Goal: Feedback & Contribution: Contribute content

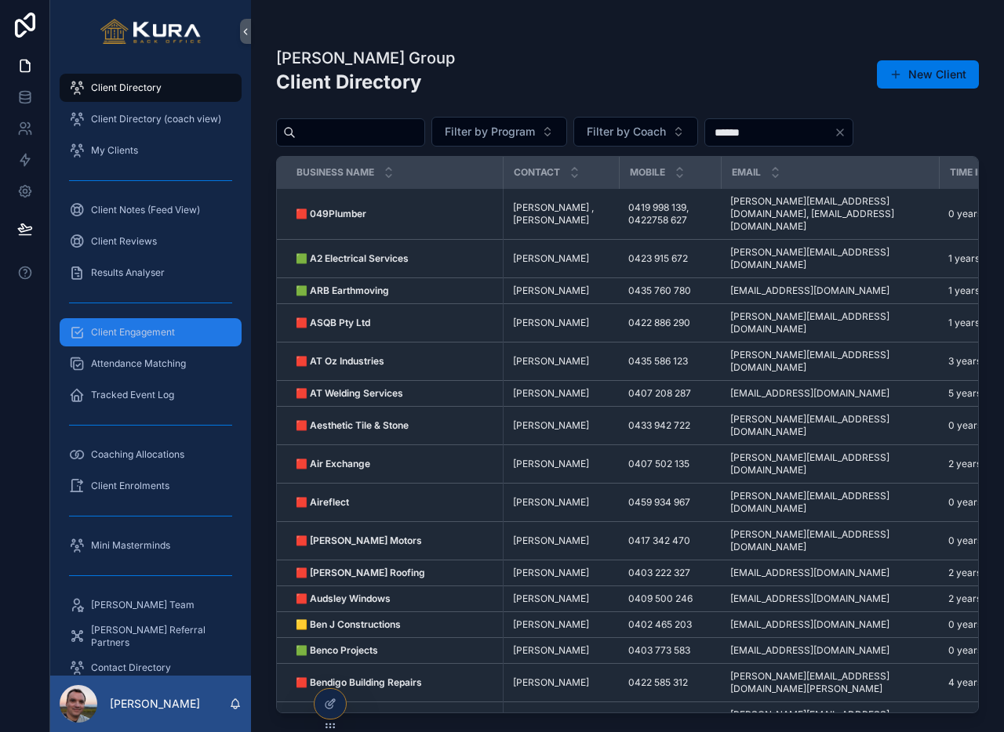
click at [158, 339] on div "Client Engagement" at bounding box center [150, 332] width 163 height 25
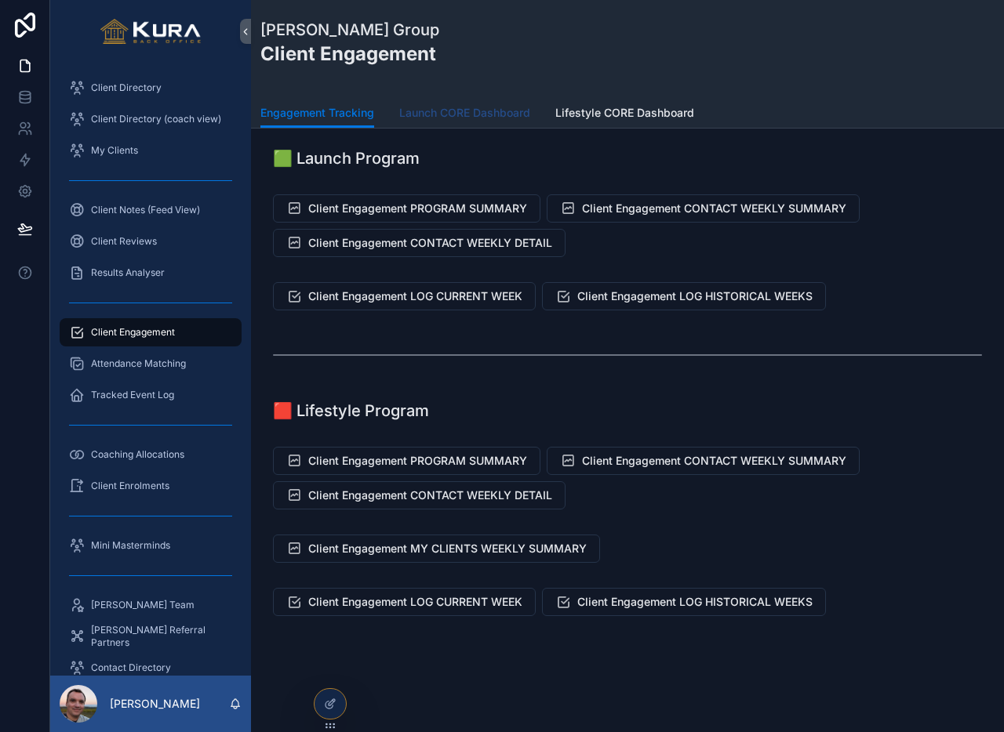
click at [470, 117] on span "Launch CORE Dashboard" at bounding box center [464, 113] width 131 height 16
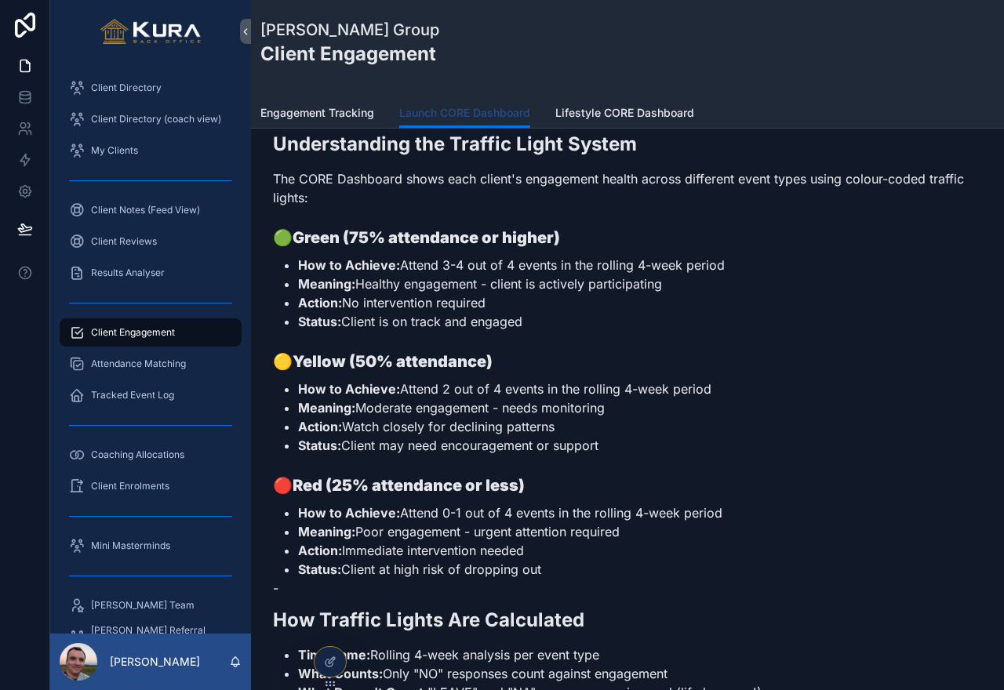
scroll to position [1059, 0]
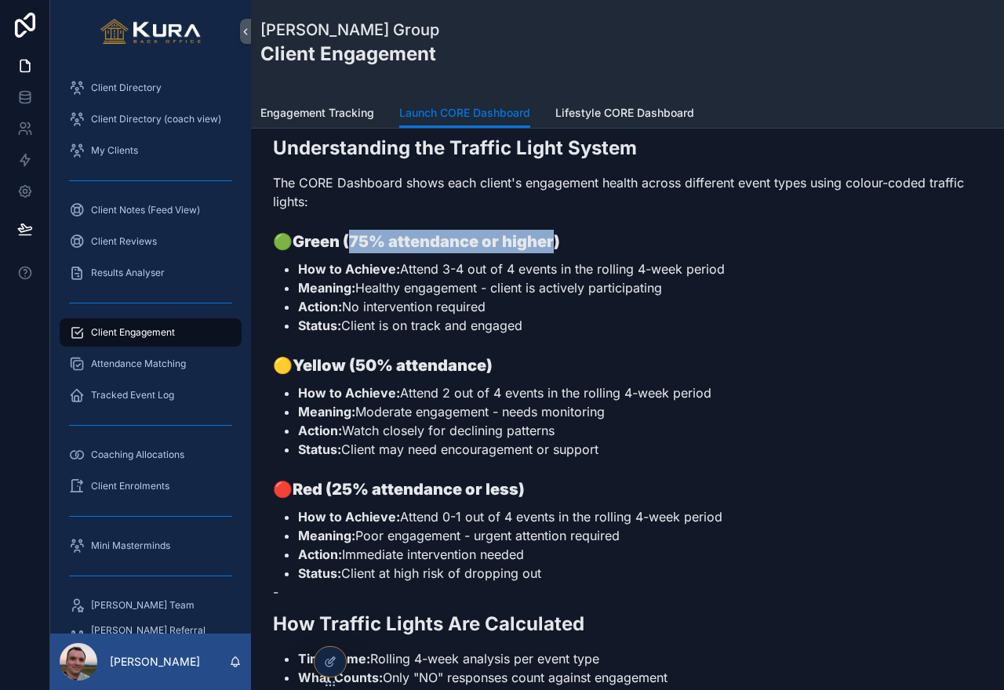
drag, startPoint x: 350, startPoint y: 243, endPoint x: 551, endPoint y: 239, distance: 201.6
click at [551, 239] on strong "Green (75% attendance or higher)" at bounding box center [426, 241] width 267 height 19
drag, startPoint x: 401, startPoint y: 268, endPoint x: 727, endPoint y: 274, distance: 326.3
click at [727, 274] on li "How to Achieve: Attend 3-4 out of 4 events in the rolling 4-week period" at bounding box center [640, 269] width 684 height 19
drag, startPoint x: 359, startPoint y: 286, endPoint x: 706, endPoint y: 291, distance: 346.7
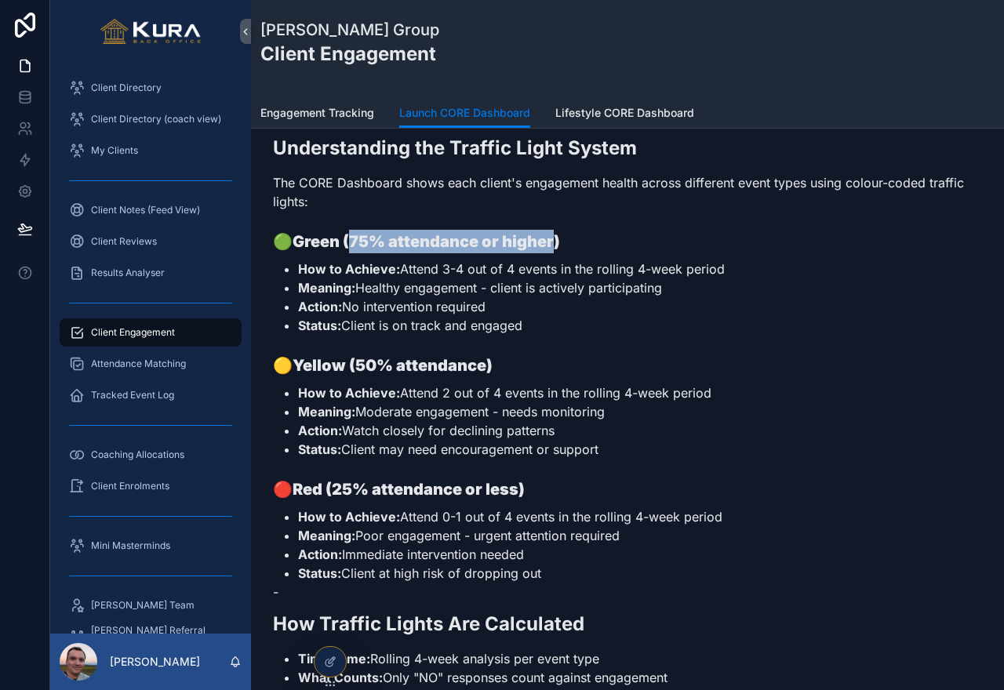
click at [706, 291] on li "Meaning: Healthy engagement - client is actively participating" at bounding box center [640, 287] width 684 height 19
drag, startPoint x: 349, startPoint y: 306, endPoint x: 516, endPoint y: 306, distance: 167.0
click at [516, 306] on li "Action: No intervention required" at bounding box center [640, 306] width 684 height 19
drag, startPoint x: 525, startPoint y: 332, endPoint x: 297, endPoint y: 231, distance: 249.6
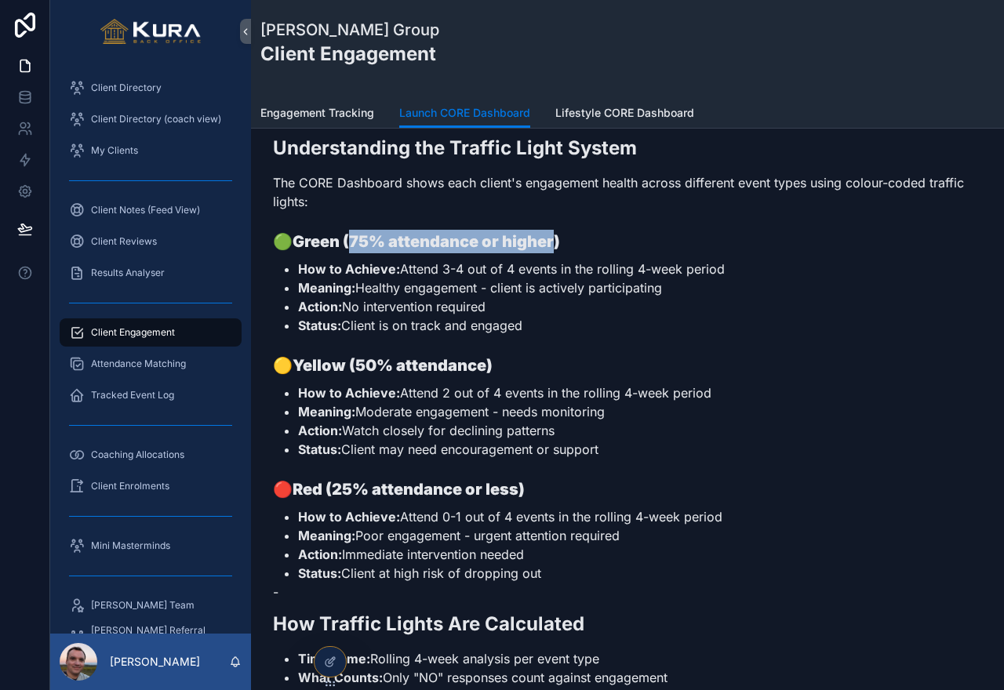
drag, startPoint x: 407, startPoint y: 393, endPoint x: 717, endPoint y: 401, distance: 309.9
click at [717, 401] on li "How to Achieve: Attend 2 out of 4 events in the rolling 4-week period" at bounding box center [640, 392] width 684 height 19
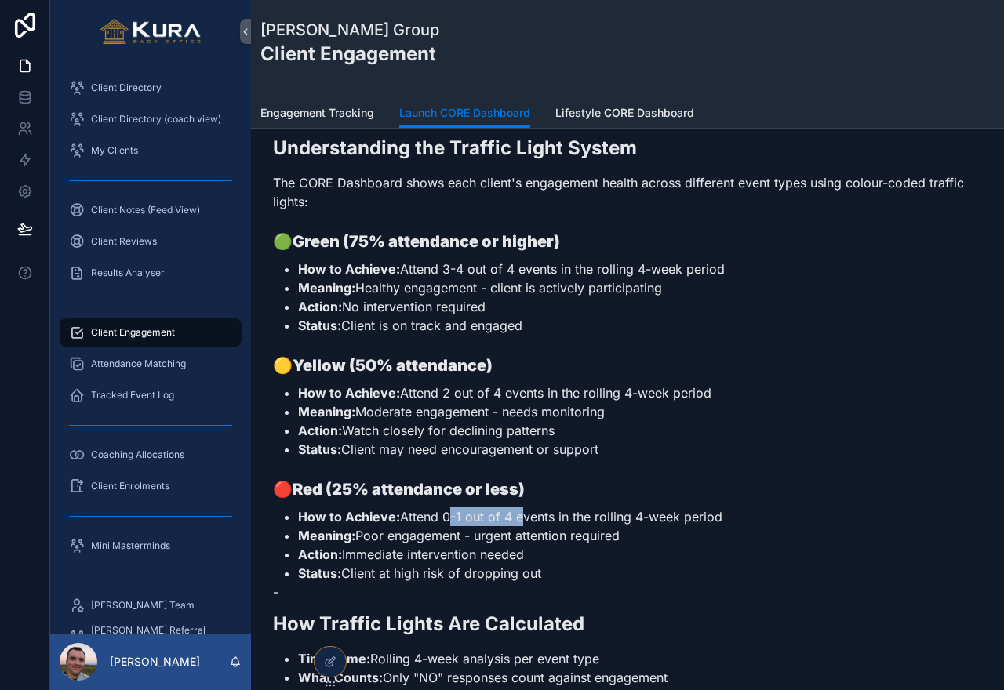
drag, startPoint x: 446, startPoint y: 518, endPoint x: 515, endPoint y: 518, distance: 69.0
click at [515, 518] on li "How to Achieve: Attend 0-1 out of 4 events in the rolling 4-week period" at bounding box center [640, 516] width 684 height 19
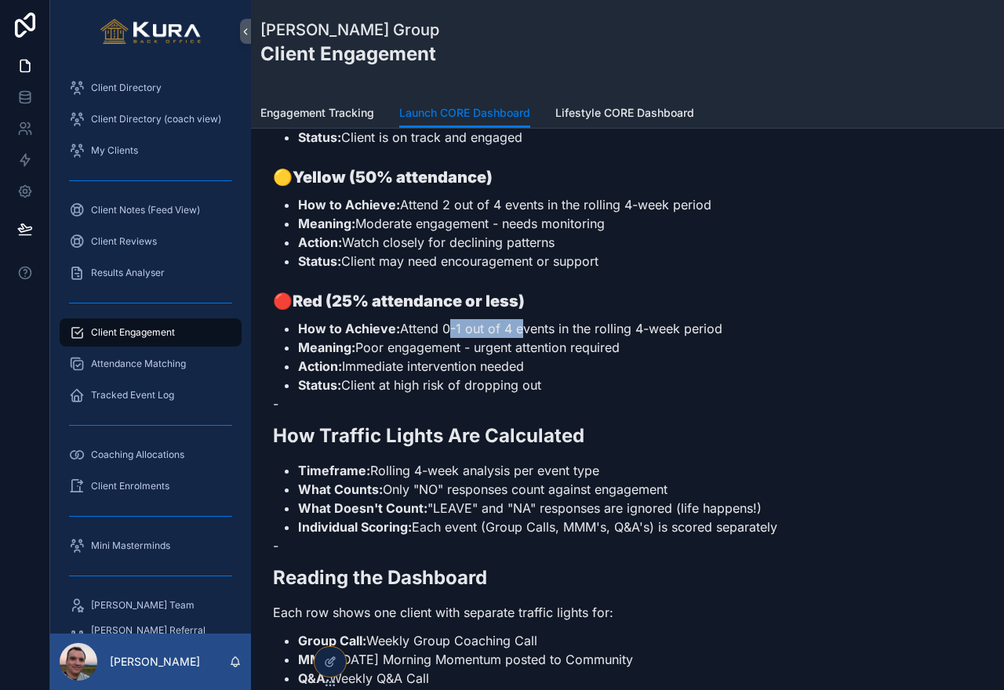
scroll to position [1230, 0]
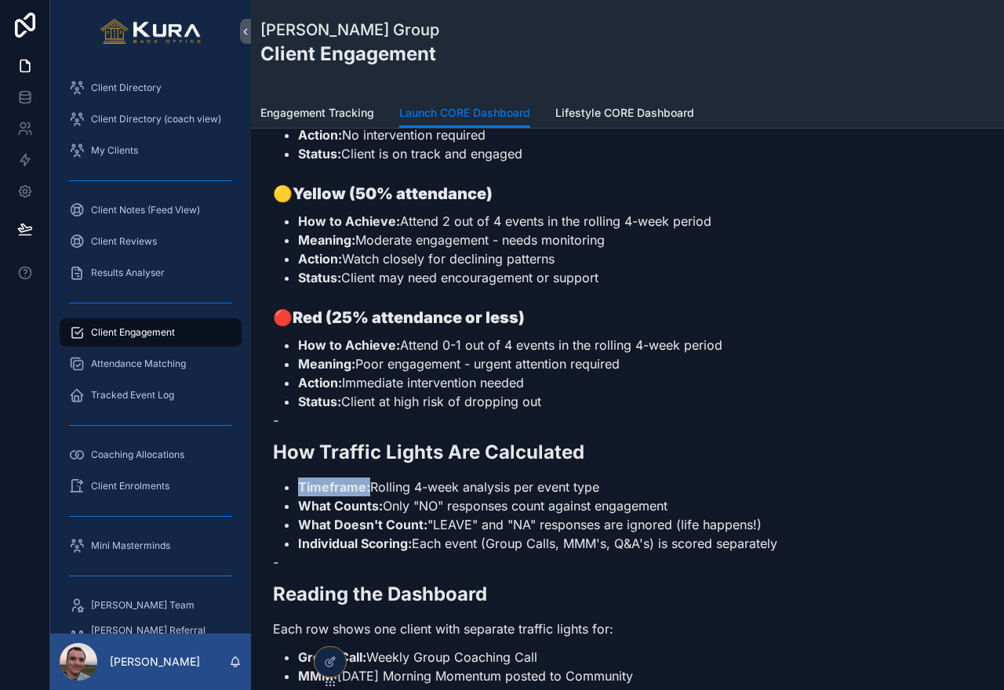
drag, startPoint x: 299, startPoint y: 486, endPoint x: 367, endPoint y: 488, distance: 68.2
click at [367, 488] on strong "Timeframe:" at bounding box center [334, 487] width 72 height 16
drag, startPoint x: 670, startPoint y: 493, endPoint x: 297, endPoint y: 478, distance: 372.8
click at [298, 478] on li "Timeframe: Rolling 4-week analysis per event type" at bounding box center [640, 487] width 684 height 19
drag, startPoint x: 300, startPoint y: 508, endPoint x: 677, endPoint y: 504, distance: 376.5
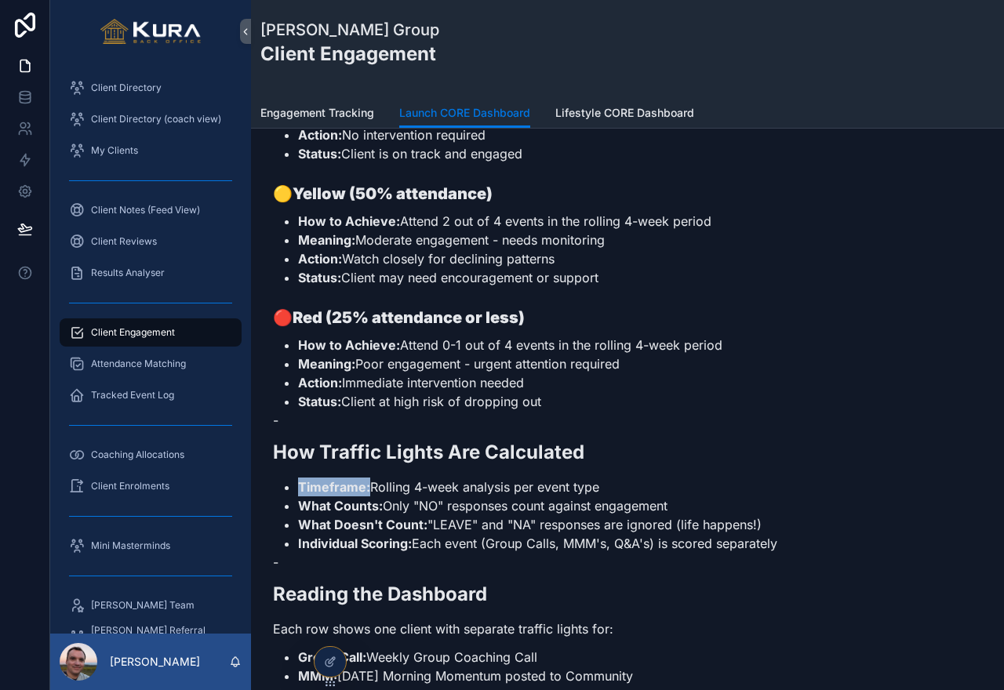
click at [677, 504] on li "What Counts: Only "NO" responses count against engagement" at bounding box center [640, 505] width 684 height 19
drag, startPoint x: 776, startPoint y: 519, endPoint x: 300, endPoint y: 518, distance: 475.2
click at [300, 518] on li "What Doesn't Count: "LEAVE" and "NA" responses are ignored (life happens!)" at bounding box center [640, 524] width 684 height 19
drag, startPoint x: 420, startPoint y: 504, endPoint x: 438, endPoint y: 502, distance: 18.2
click at [438, 502] on li "What Counts: Only "NO" responses count against engagement" at bounding box center [640, 505] width 684 height 19
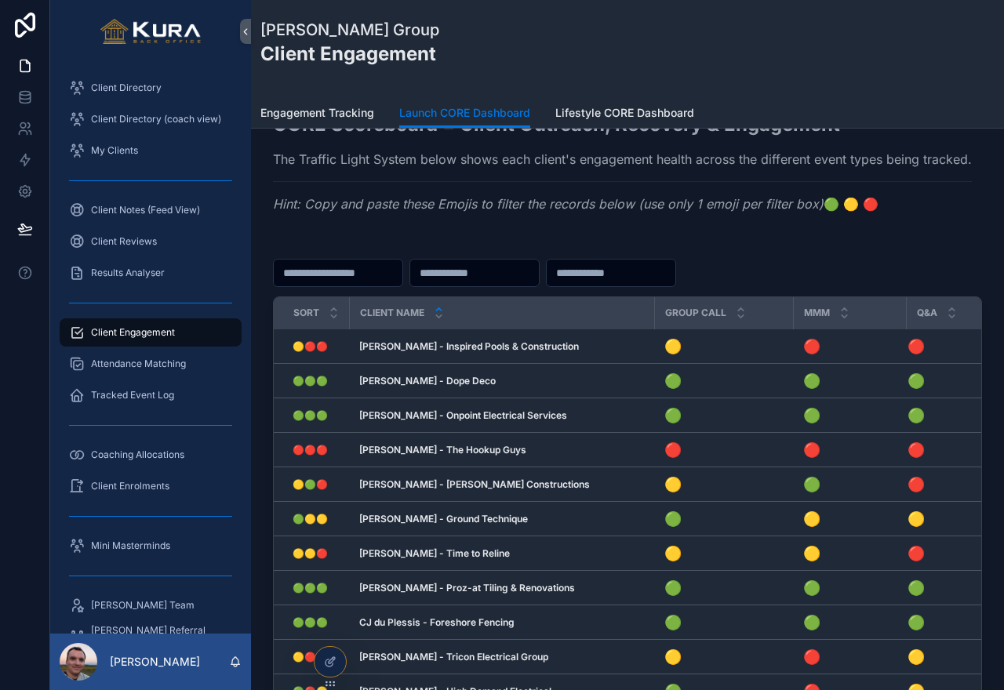
scroll to position [81, 0]
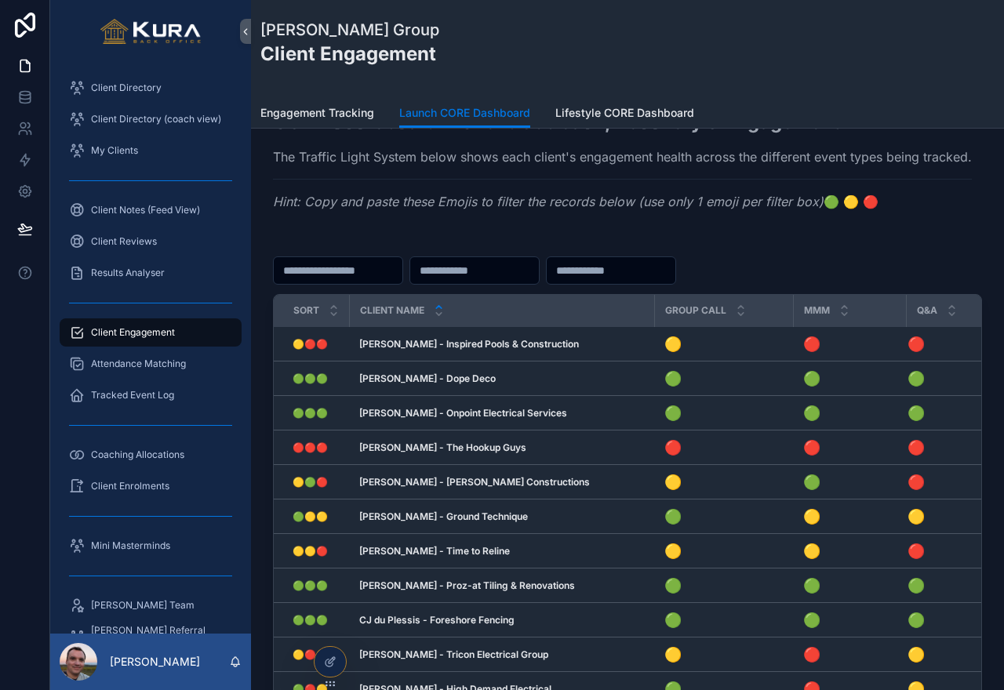
click at [348, 274] on input "scrollable content" at bounding box center [338, 271] width 129 height 22
click at [491, 269] on input "scrollable content" at bounding box center [474, 271] width 129 height 22
click at [626, 272] on input "scrollable content" at bounding box center [611, 271] width 129 height 22
drag, startPoint x: 877, startPoint y: 204, endPoint x: 862, endPoint y: 202, distance: 15.0
click at [862, 202] on p "Hint: Copy and paste these Emojis to filter the records below (use only 1 emoji…" at bounding box center [622, 201] width 699 height 19
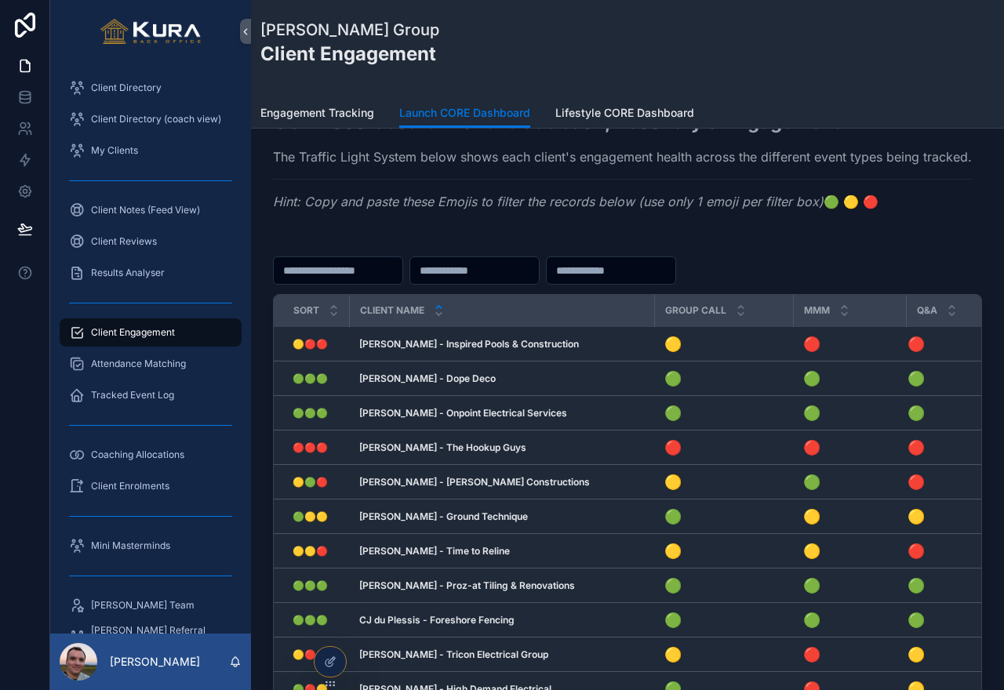
copy p "🟢 🟡 🔴"
click at [638, 268] on input "scrollable content" at bounding box center [611, 271] width 129 height 22
paste input "**"
type input "**"
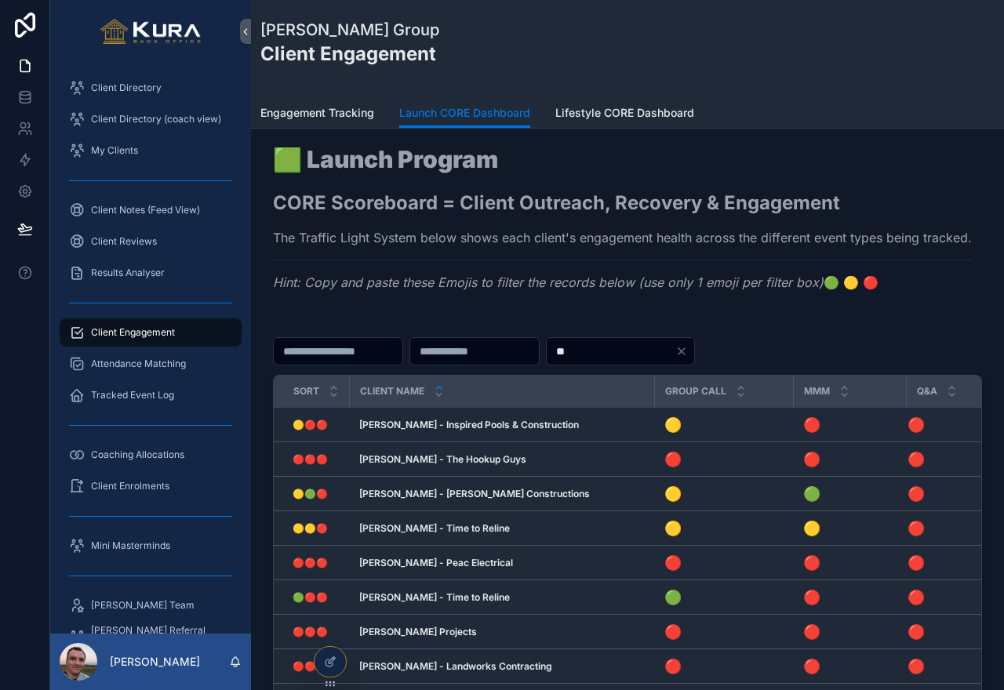
drag, startPoint x: 611, startPoint y: 357, endPoint x: 577, endPoint y: 349, distance: 34.6
click at [577, 349] on div "**" at bounding box center [627, 351] width 709 height 28
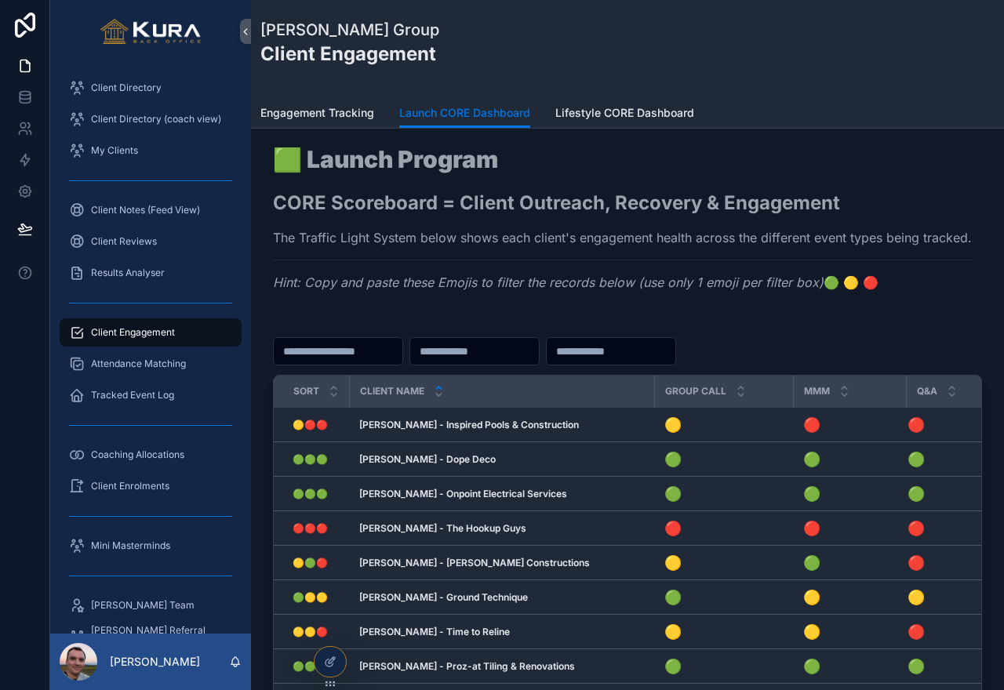
click at [437, 356] on input "scrollable content" at bounding box center [474, 351] width 129 height 22
paste input "**"
type input "**"
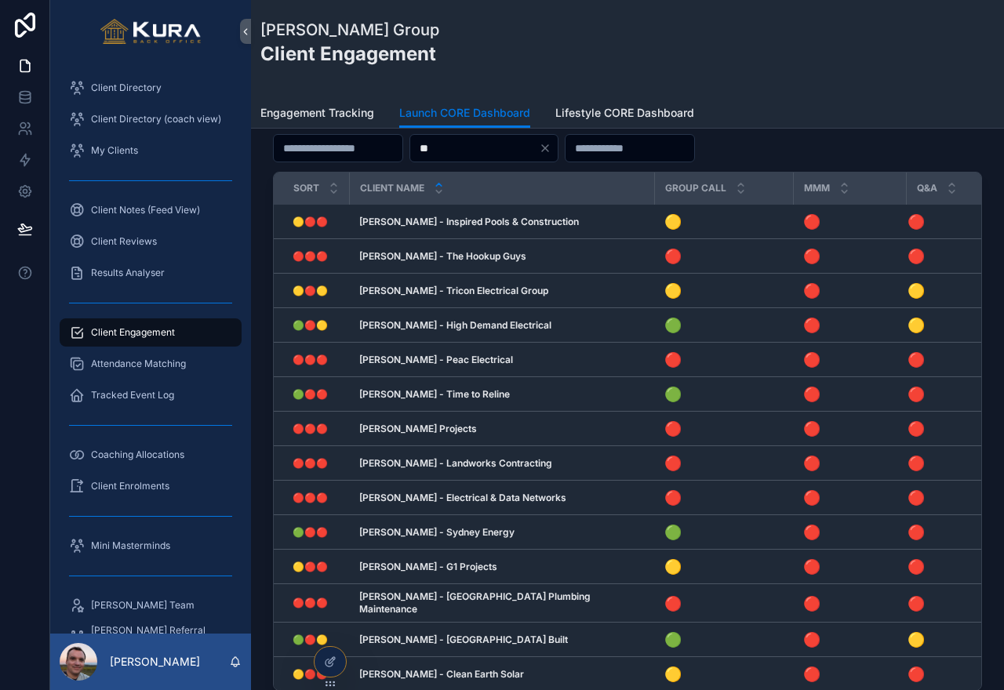
scroll to position [207, 0]
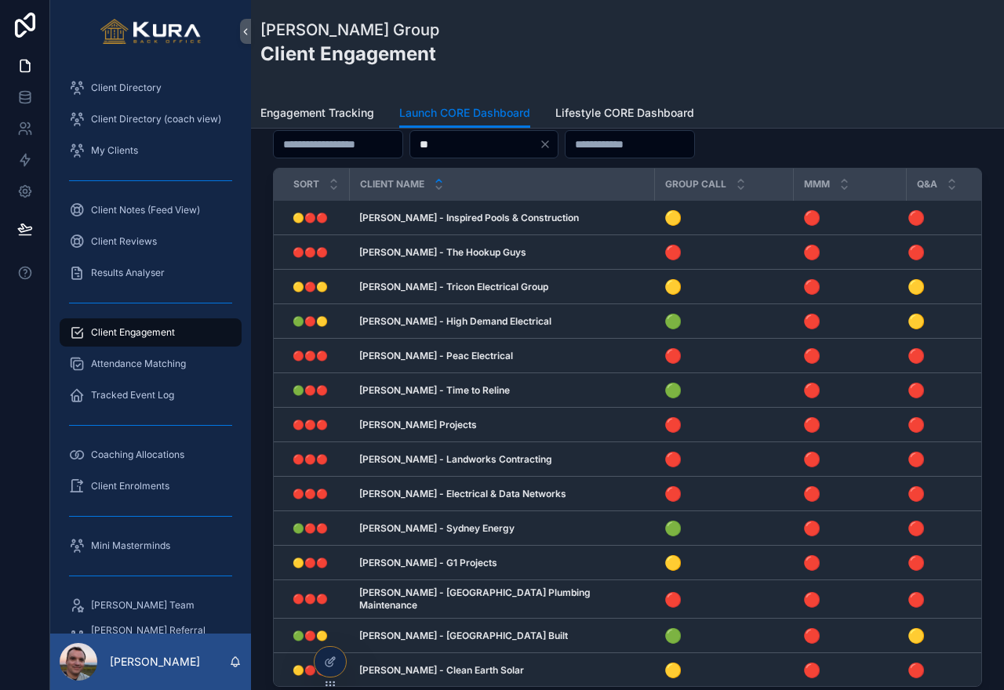
drag, startPoint x: 455, startPoint y: 144, endPoint x: 423, endPoint y: 144, distance: 32.2
click at [423, 144] on div "**" at bounding box center [627, 144] width 709 height 28
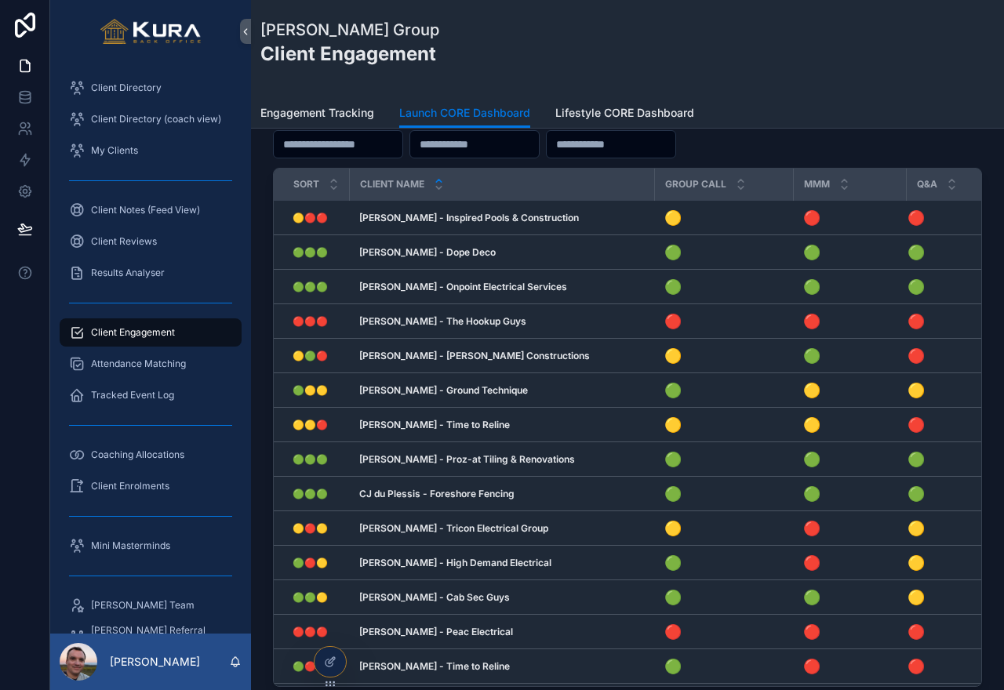
click at [771, 145] on div "scrollable content" at bounding box center [627, 144] width 709 height 28
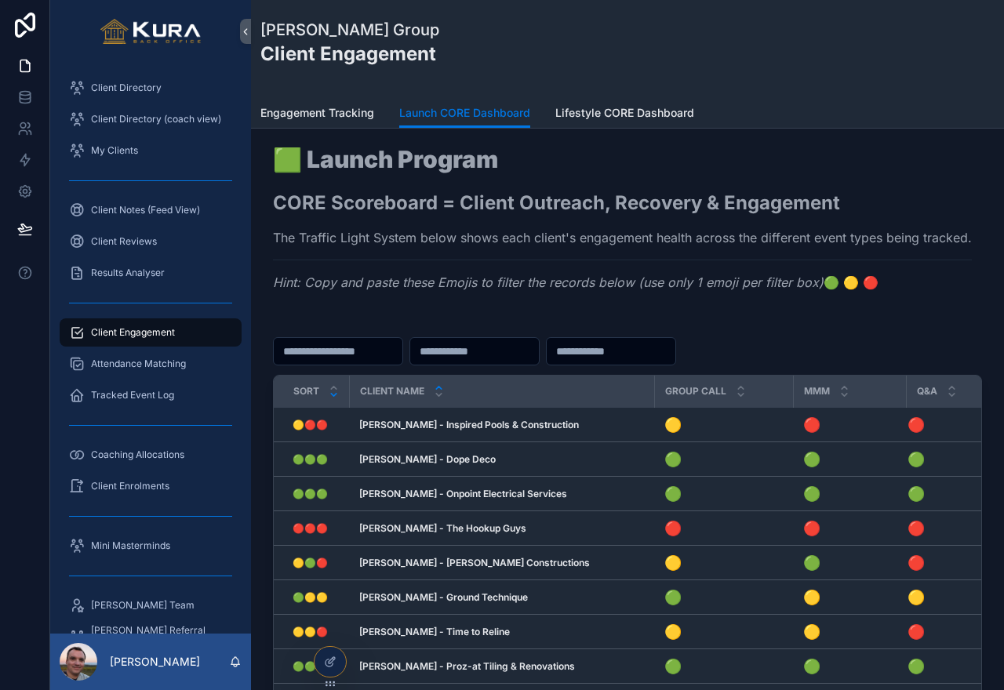
click at [334, 395] on icon "scrollable content" at bounding box center [333, 395] width 5 height 2
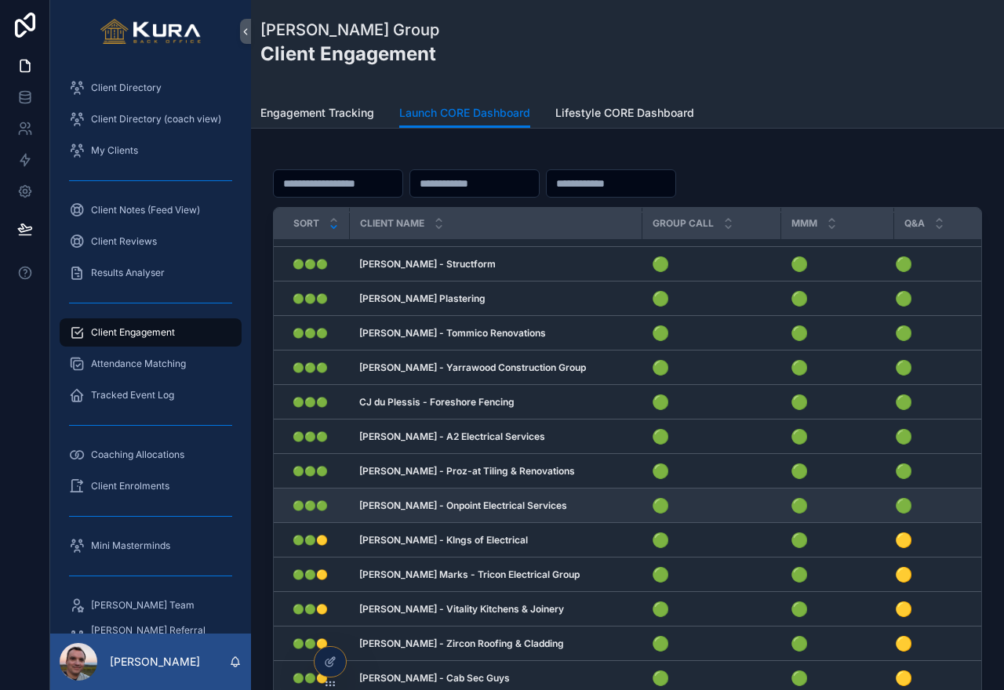
scroll to position [65, 0]
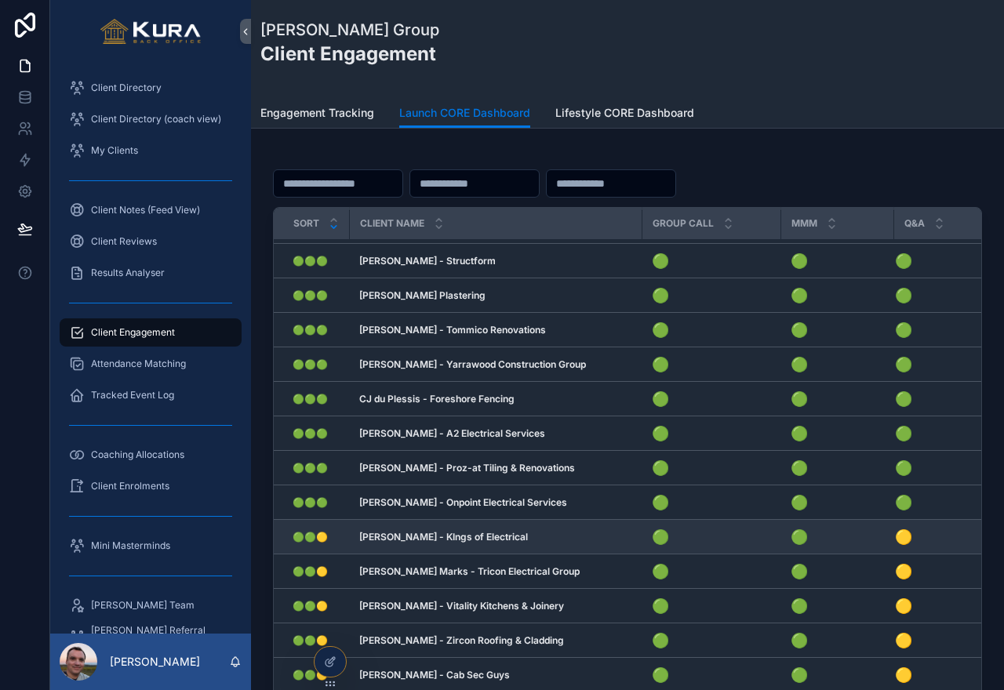
click at [357, 535] on td "[PERSON_NAME] - KIngs of Electrical [PERSON_NAME] - KIngs of Electrical" at bounding box center [496, 537] width 293 height 35
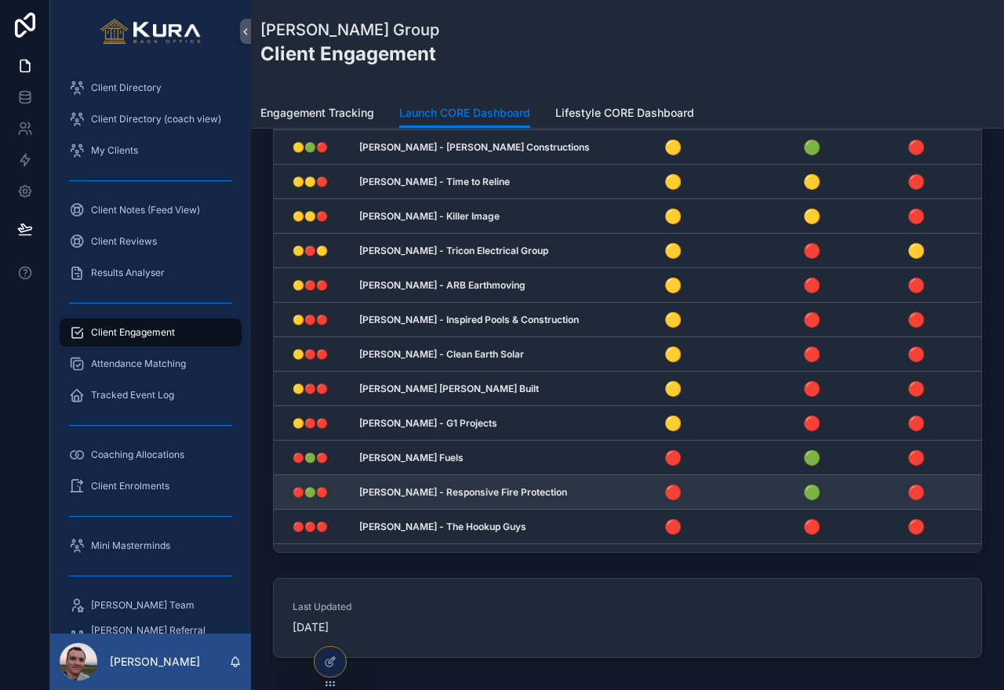
scroll to position [834, 0]
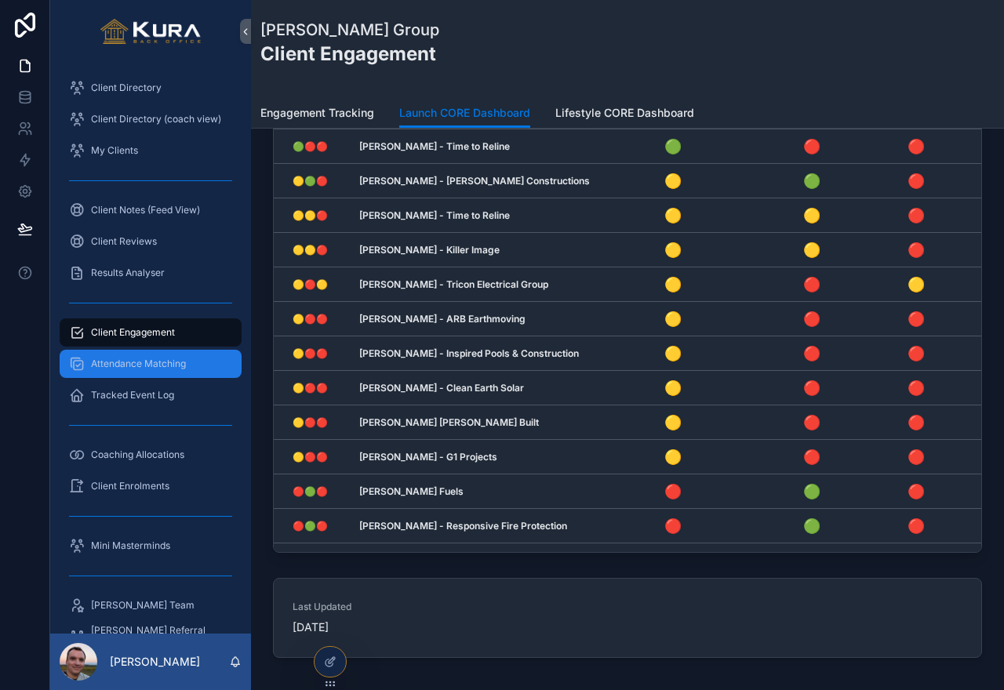
click at [114, 351] on div "Attendance Matching" at bounding box center [150, 363] width 163 height 25
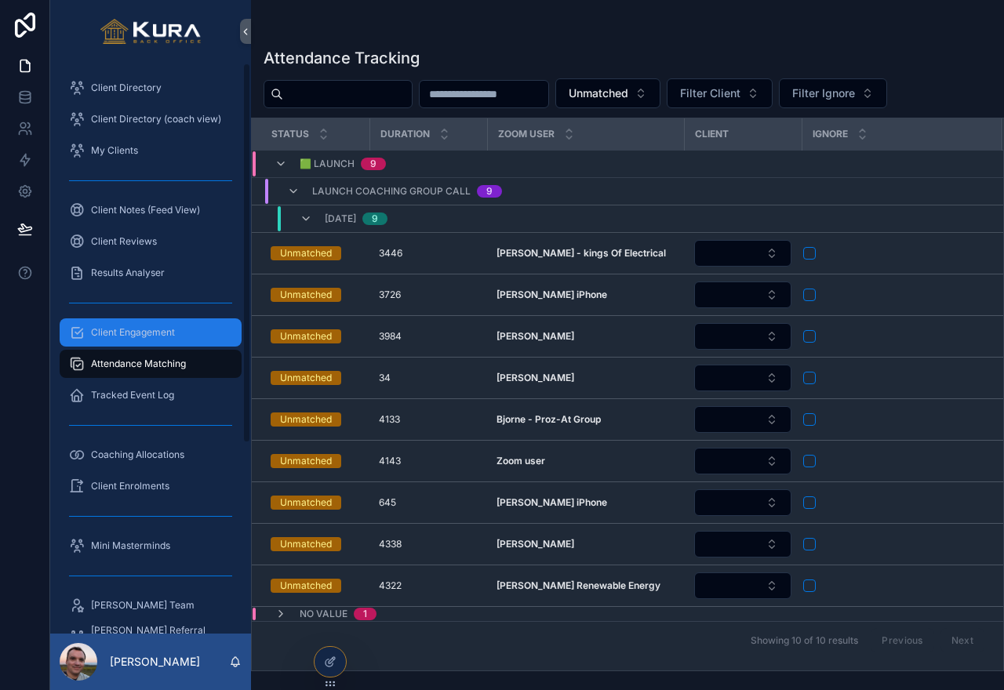
click at [136, 338] on span "Client Engagement" at bounding box center [133, 332] width 84 height 13
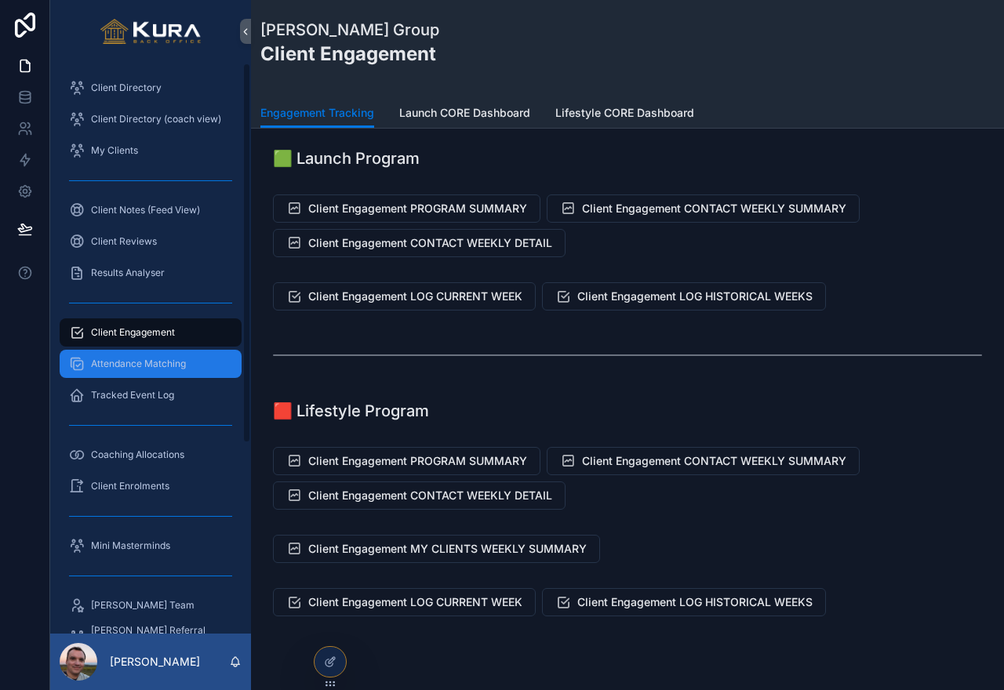
click at [156, 358] on span "Attendance Matching" at bounding box center [138, 364] width 95 height 13
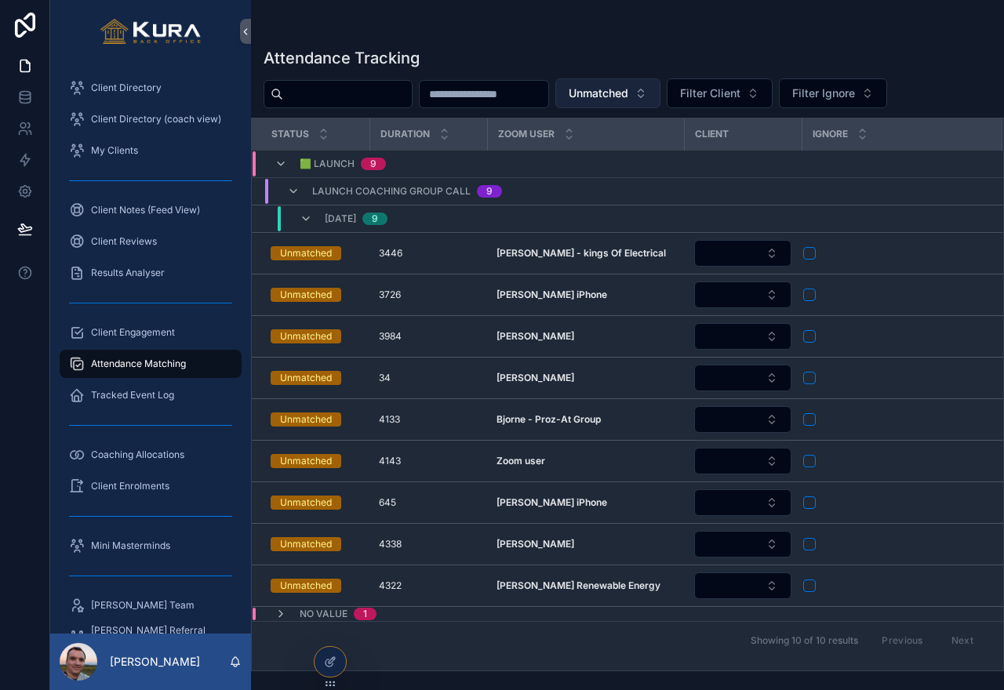
click at [660, 94] on button "Unmatched" at bounding box center [607, 93] width 105 height 30
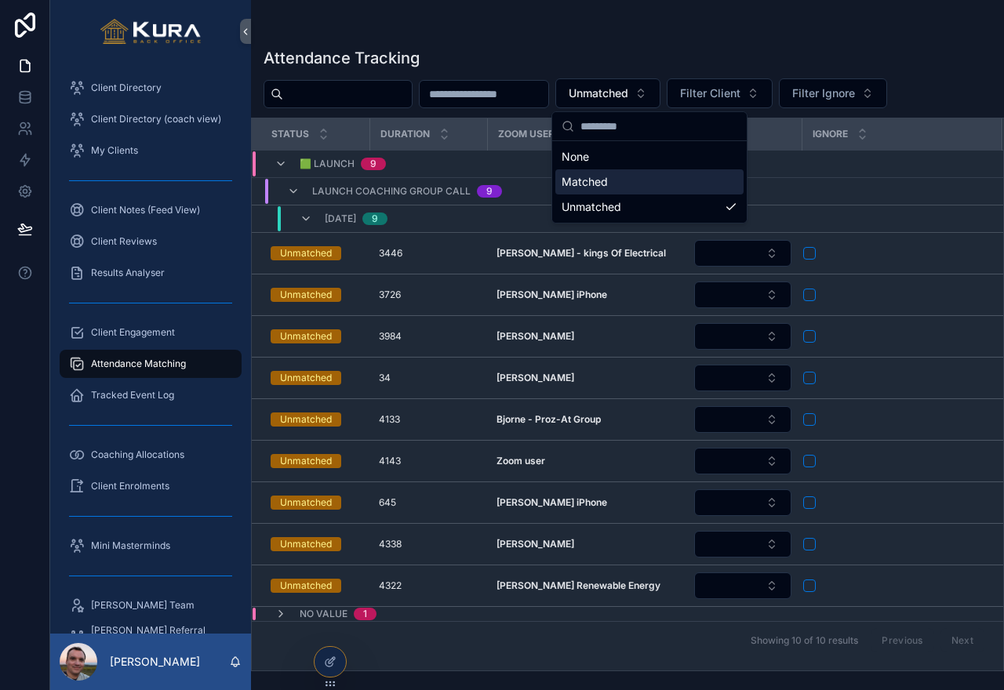
click at [588, 185] on div "Matched" at bounding box center [649, 181] width 188 height 25
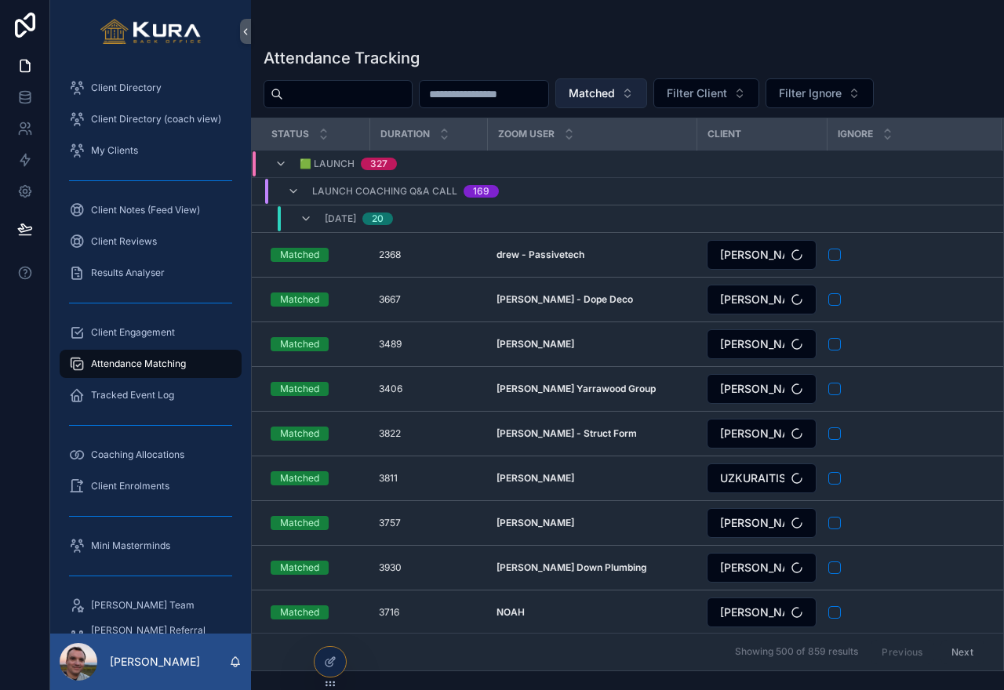
click at [615, 97] on span "Matched" at bounding box center [592, 93] width 46 height 16
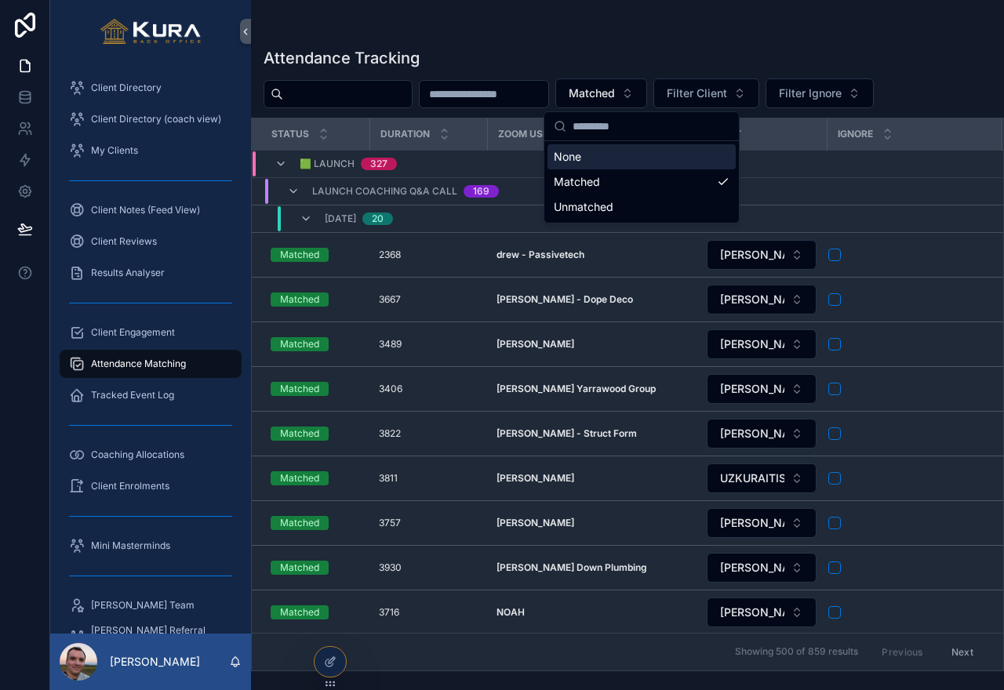
click at [620, 156] on div "None" at bounding box center [641, 156] width 188 height 25
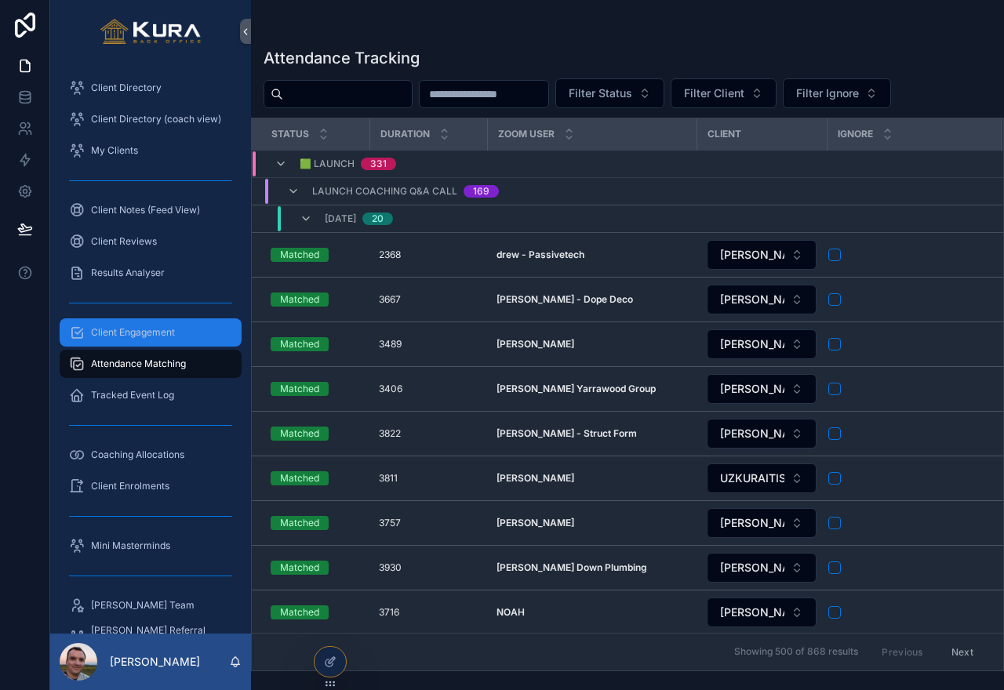
click at [123, 331] on span "Client Engagement" at bounding box center [133, 332] width 84 height 13
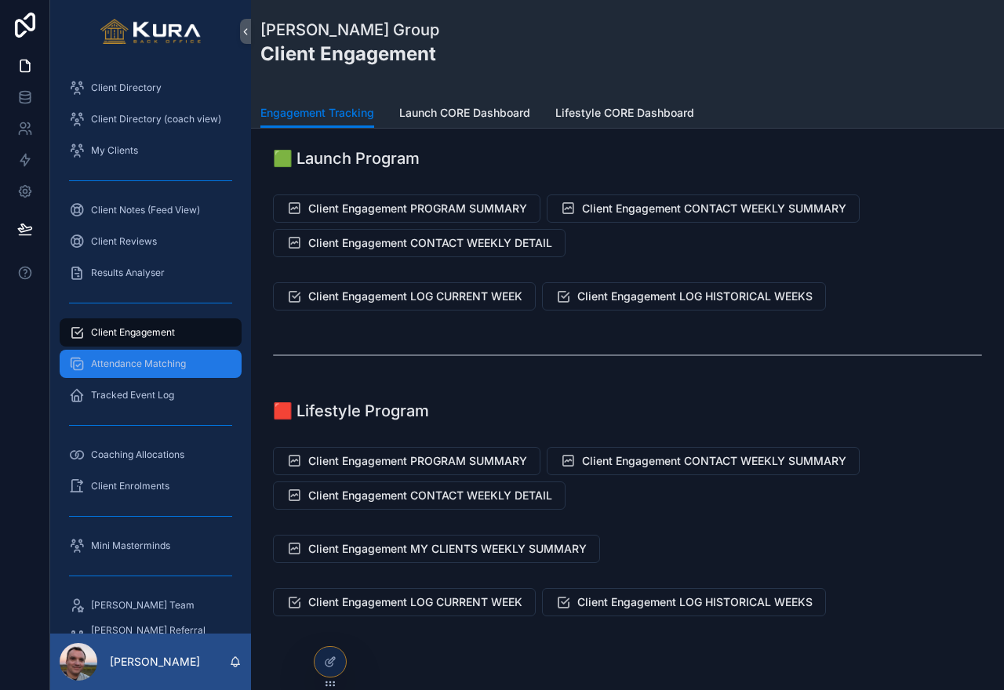
click at [125, 363] on span "Attendance Matching" at bounding box center [138, 364] width 95 height 13
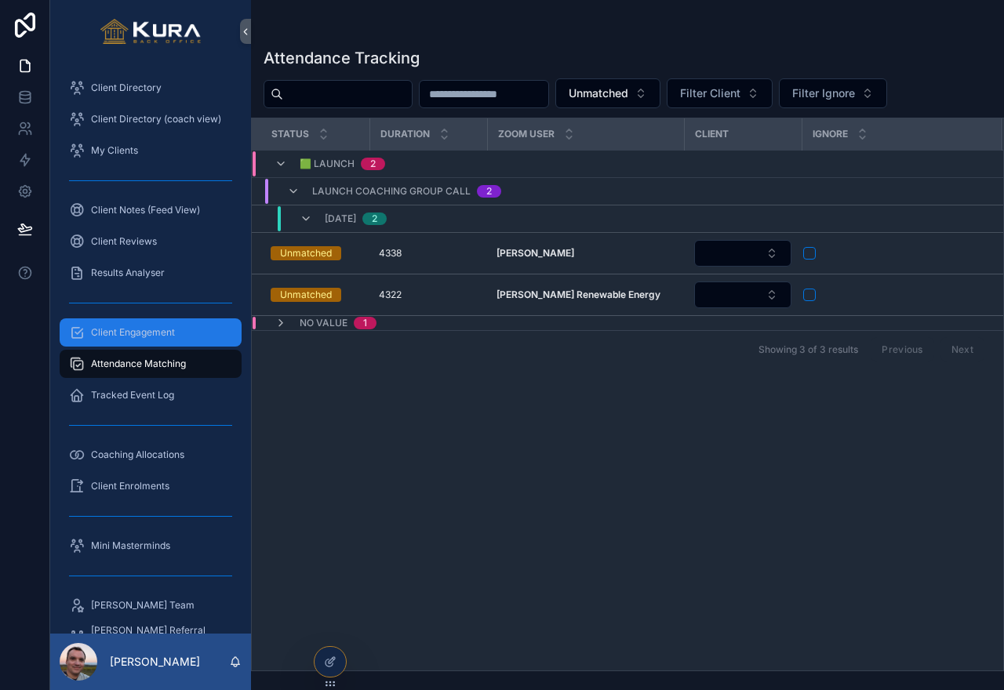
click at [132, 329] on span "Client Engagement" at bounding box center [133, 332] width 84 height 13
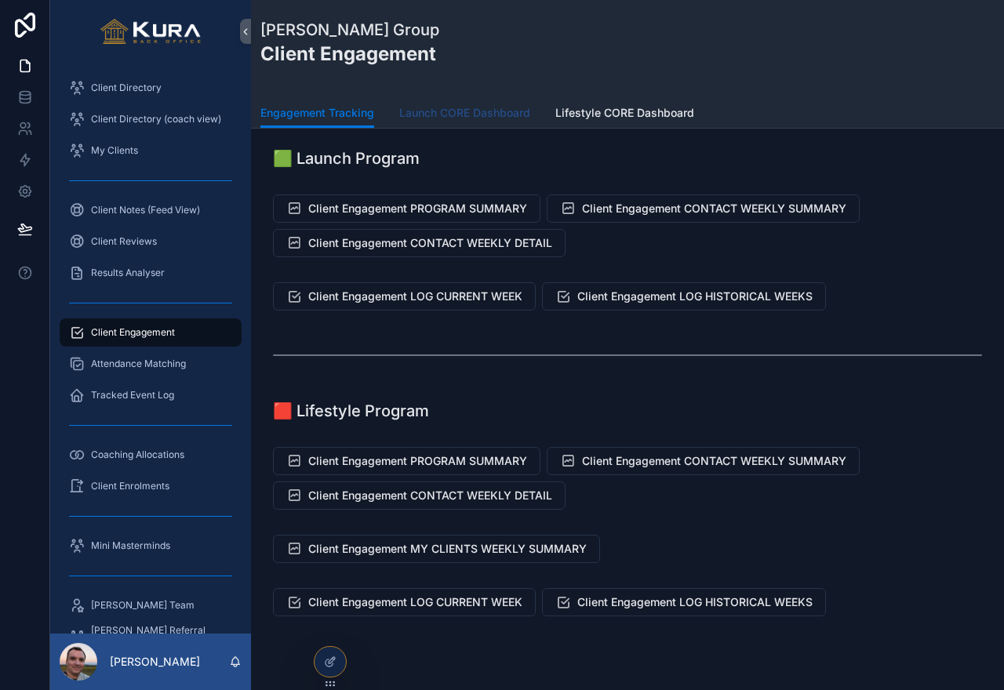
click at [482, 109] on span "Launch CORE Dashboard" at bounding box center [464, 113] width 131 height 16
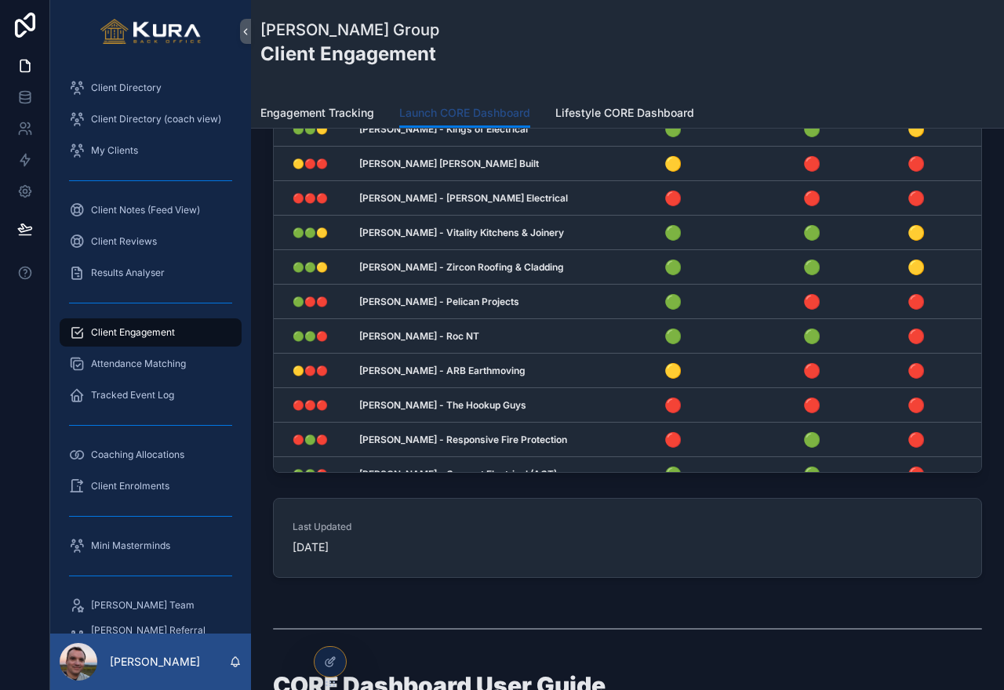
scroll to position [949, 0]
drag, startPoint x: 364, startPoint y: 545, endPoint x: 316, endPoint y: 588, distance: 64.4
click at [316, 588] on div "Last Updated [DATE]" at bounding box center [628, 541] width 728 height 99
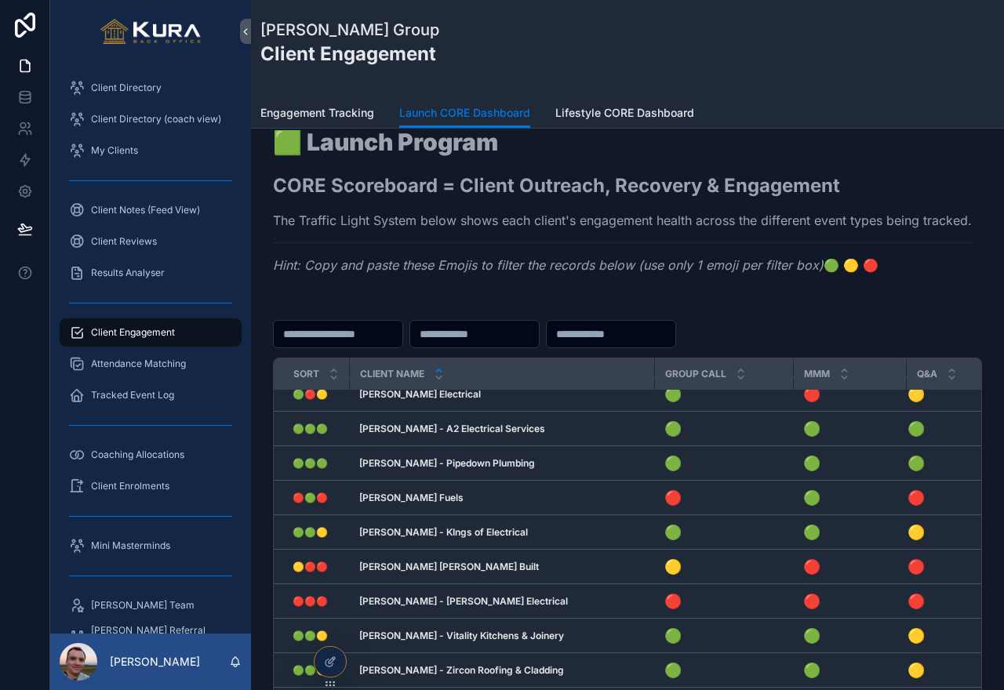
scroll to position [0, 0]
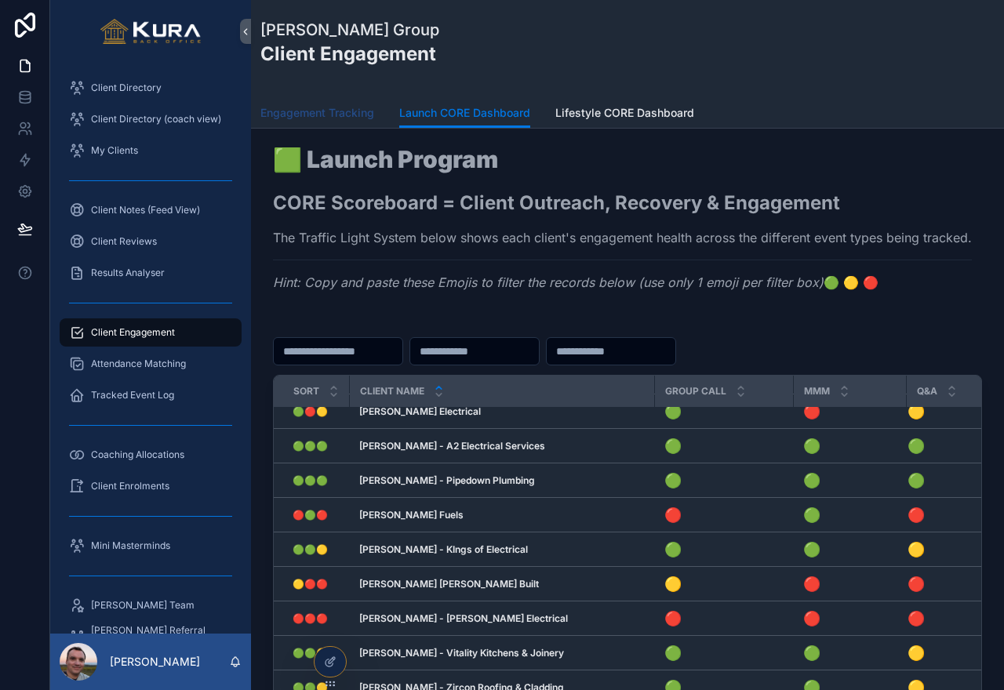
click at [292, 117] on span "Engagement Tracking" at bounding box center [317, 113] width 114 height 16
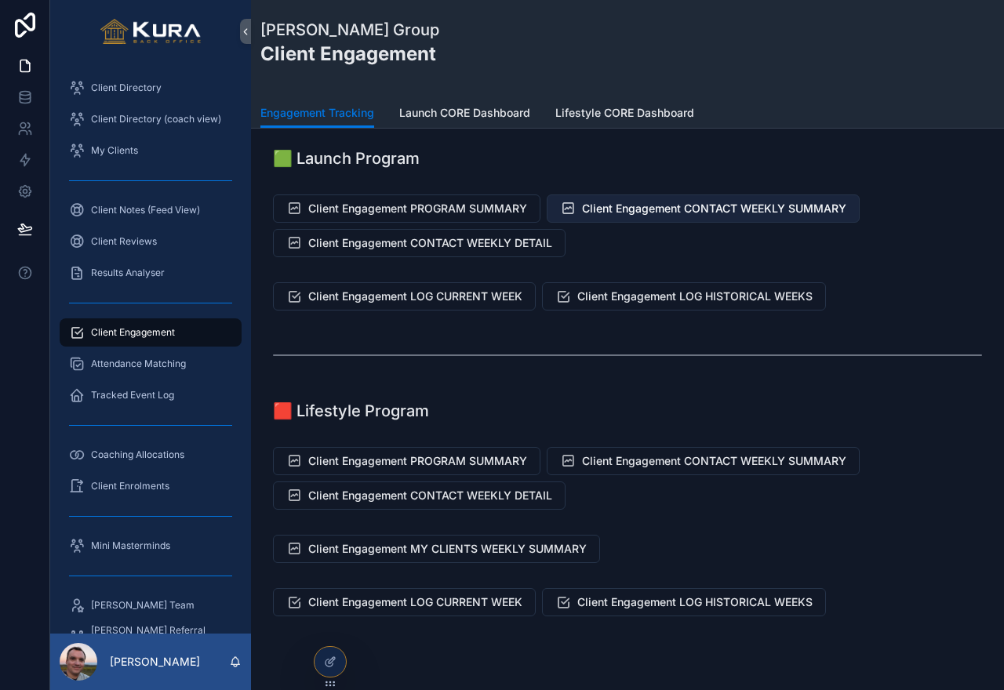
click at [628, 209] on span "Client Engagement CONTACT WEEKLY SUMMARY" at bounding box center [714, 209] width 264 height 16
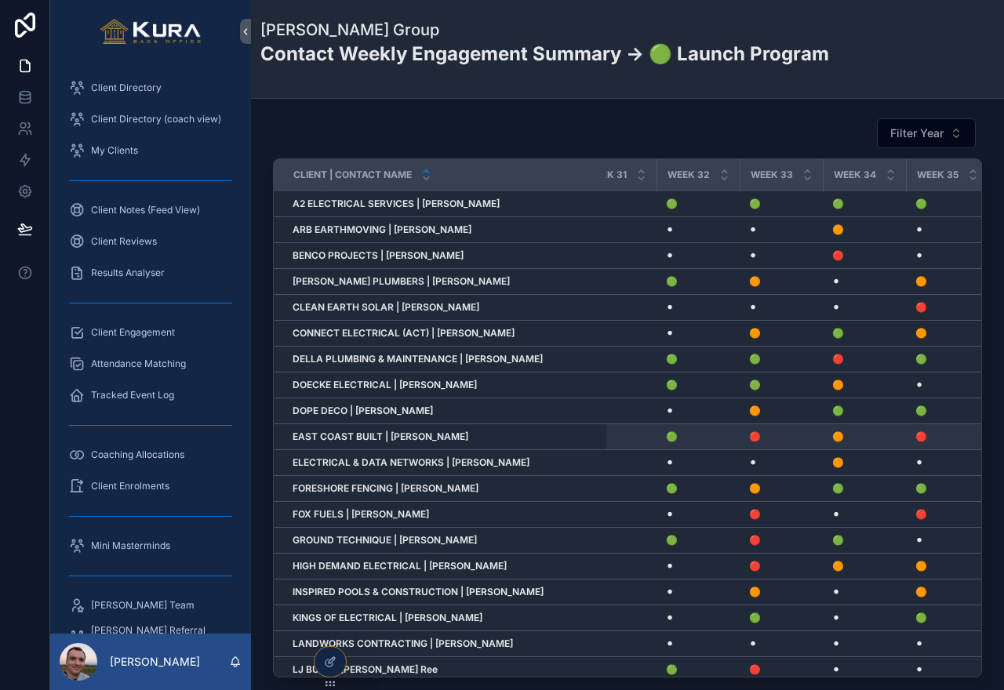
scroll to position [0, 2430]
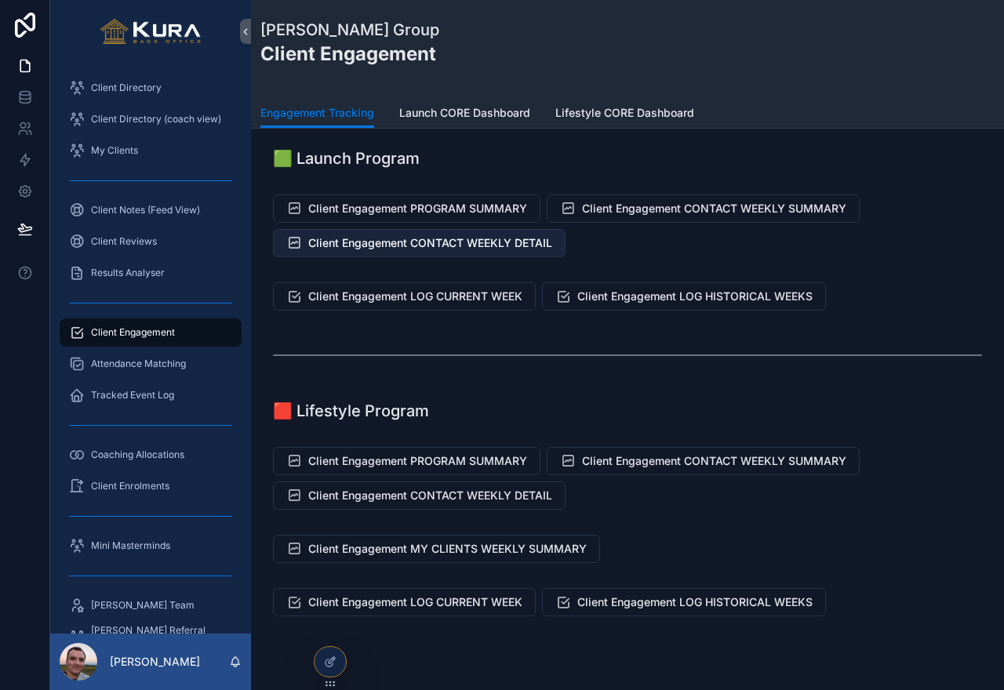
click at [451, 242] on span "Client Engagement CONTACT WEEKLY DETAIL" at bounding box center [430, 243] width 244 height 16
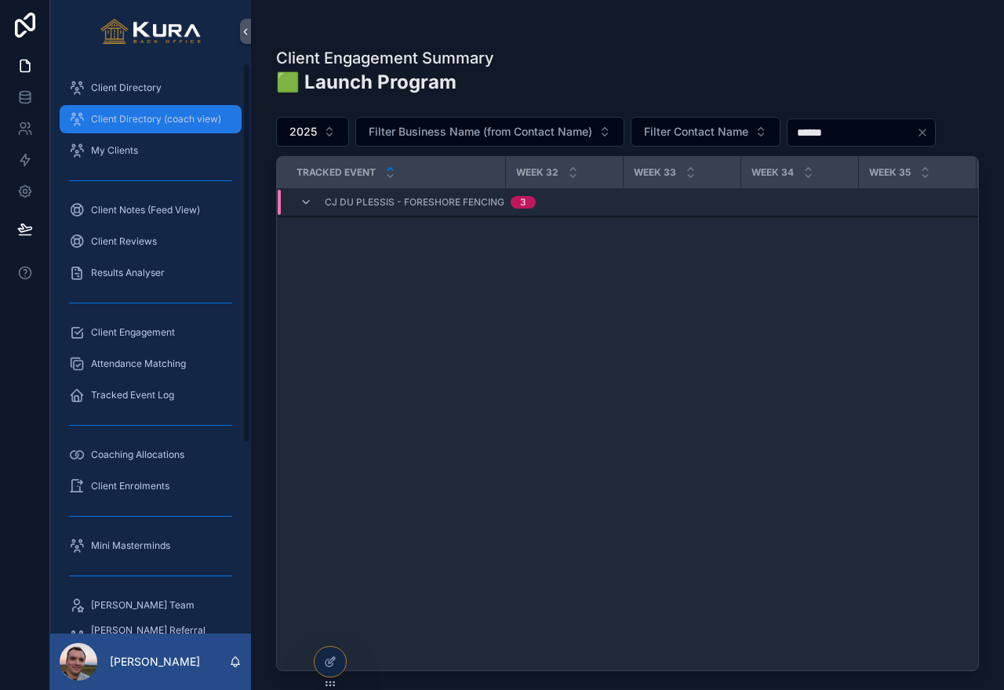
scroll to position [0, 3636]
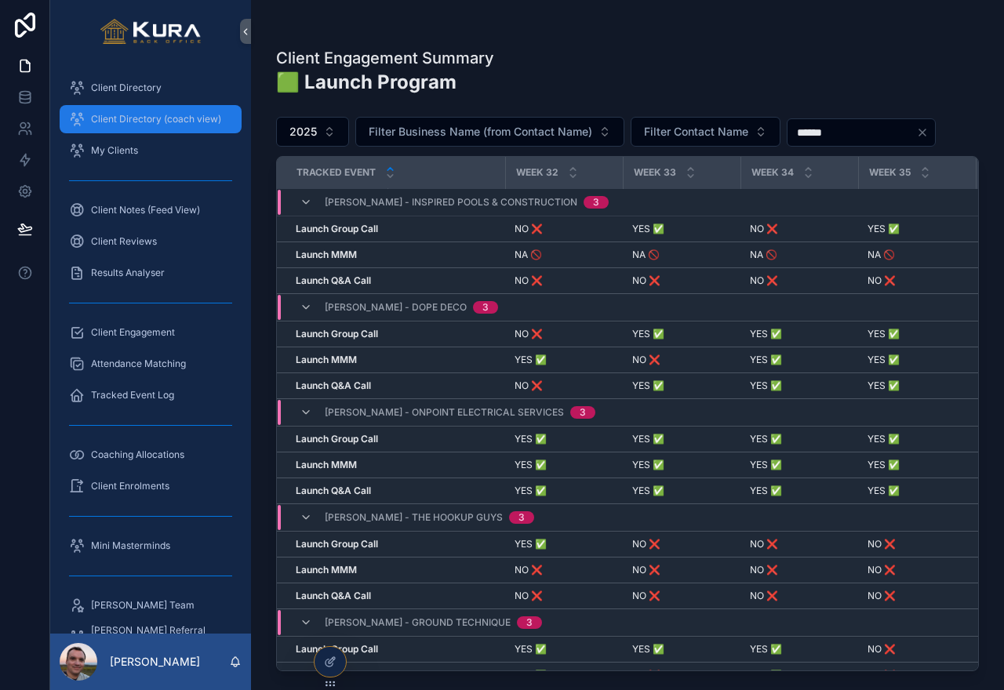
click at [129, 116] on span "Client Directory (coach view)" at bounding box center [156, 119] width 130 height 13
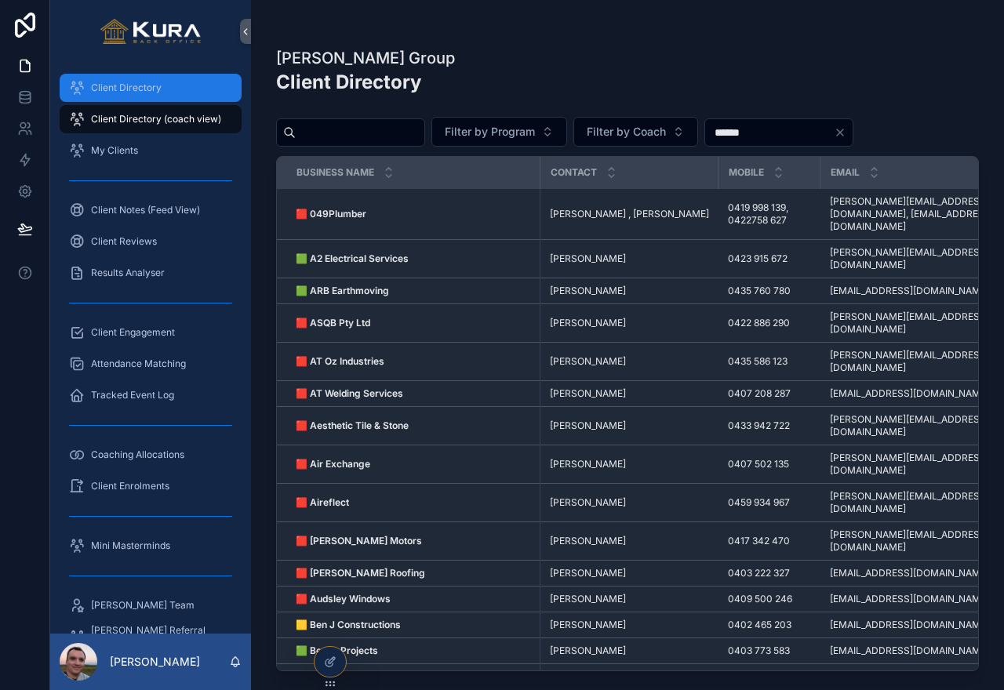
click at [125, 94] on div "Client Directory" at bounding box center [150, 87] width 163 height 25
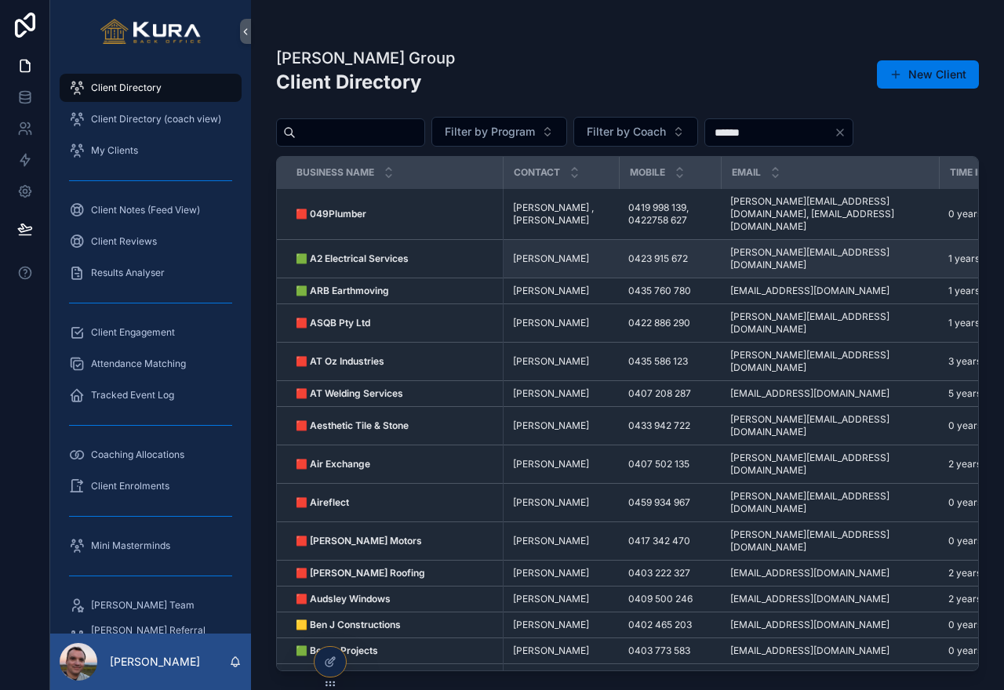
click at [532, 246] on td "[PERSON_NAME] [PERSON_NAME]" at bounding box center [561, 259] width 116 height 38
click at [532, 253] on span "[PERSON_NAME]" at bounding box center [551, 259] width 76 height 13
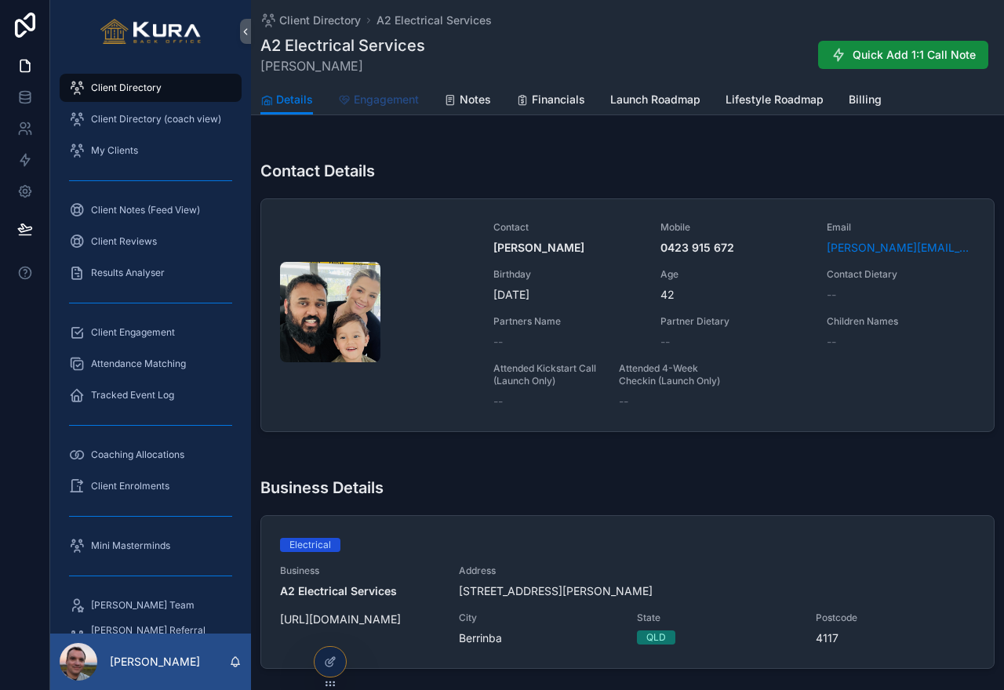
click at [380, 100] on span "Engagement" at bounding box center [386, 100] width 65 height 16
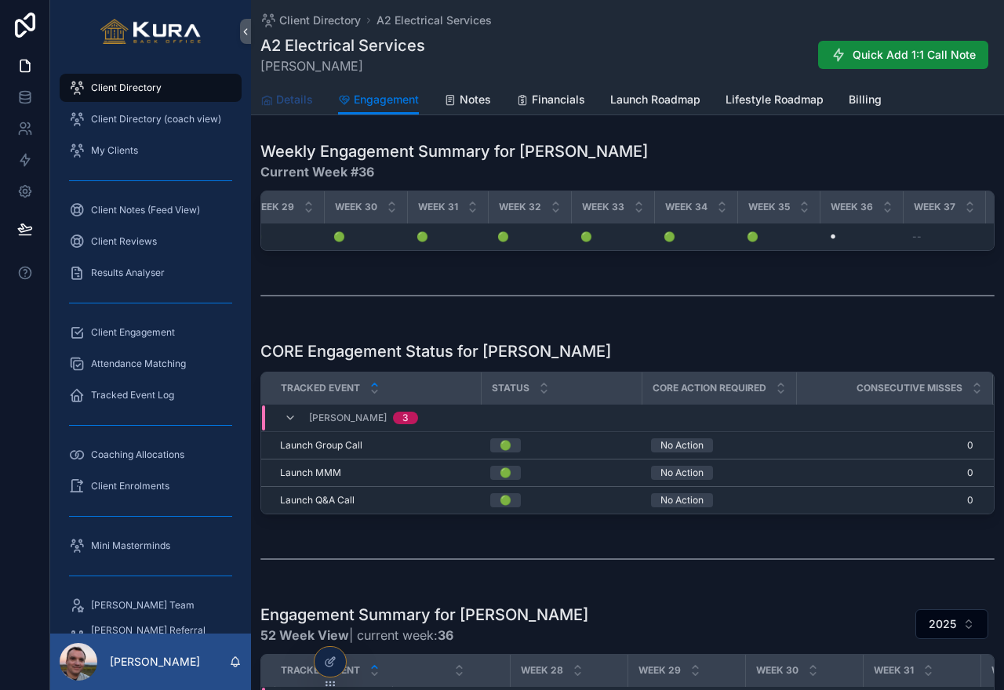
click at [288, 93] on span "Details" at bounding box center [294, 100] width 37 height 16
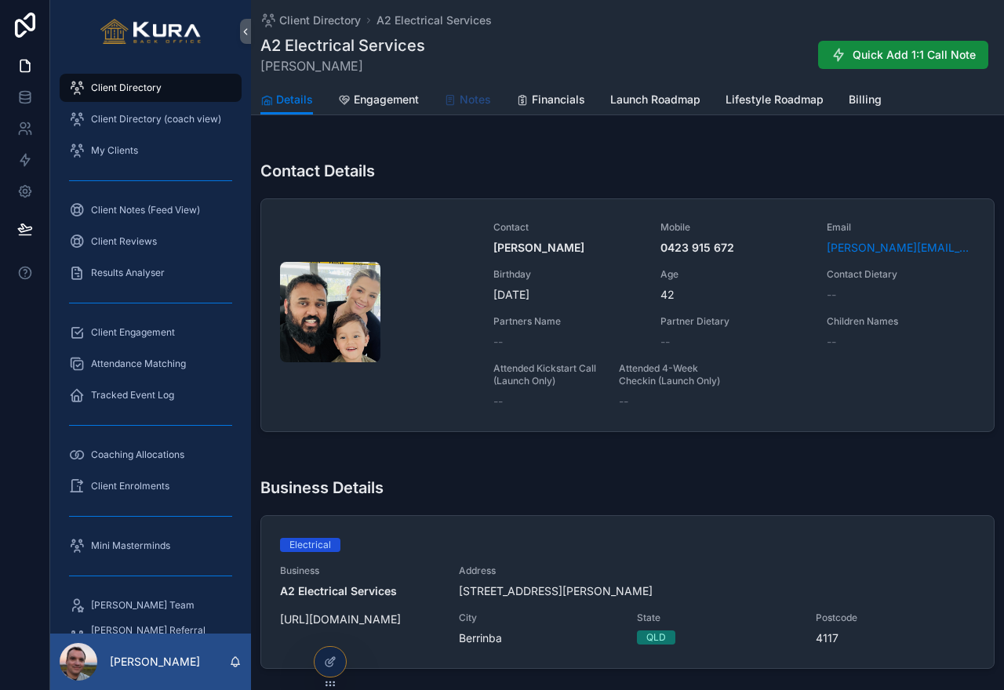
click at [464, 107] on span "Notes" at bounding box center [475, 100] width 31 height 16
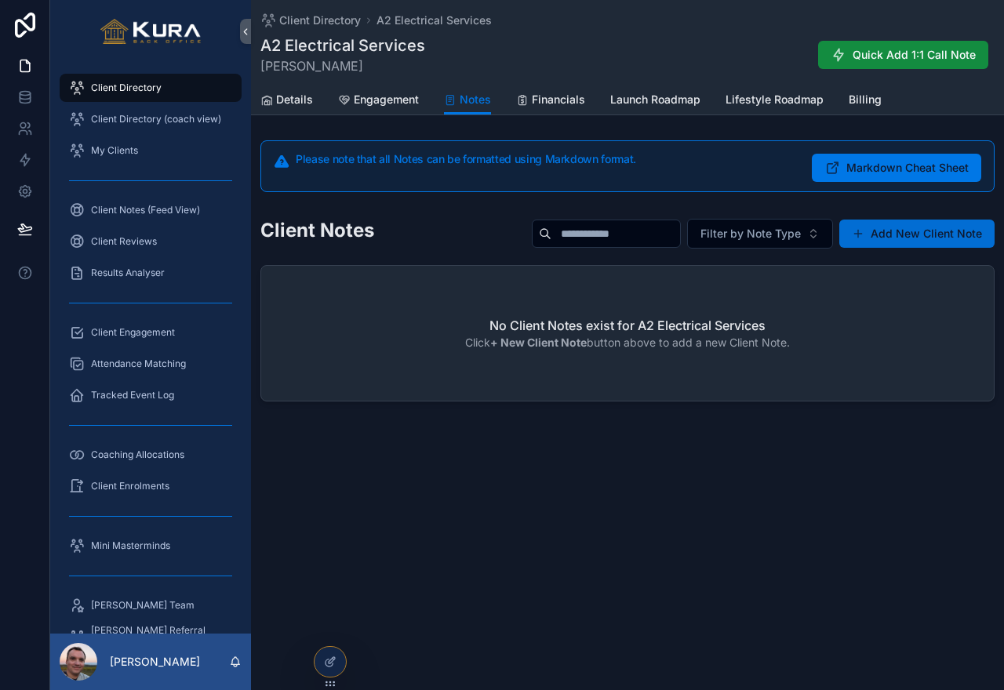
click at [903, 240] on button "Add New Client Note" at bounding box center [916, 234] width 155 height 28
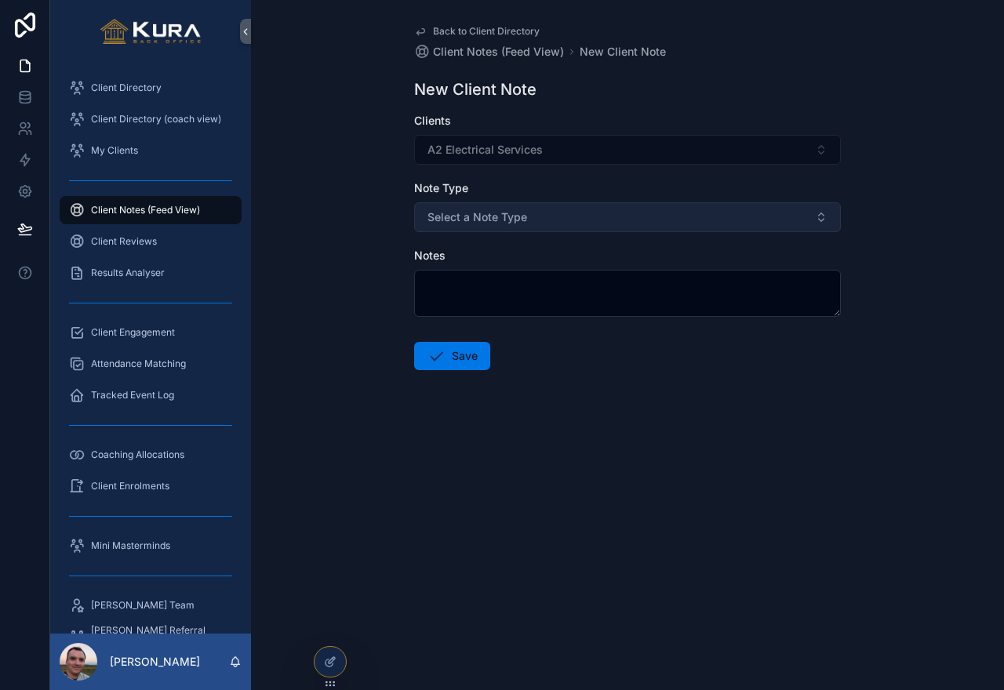
click at [476, 218] on span "Select a Note Type" at bounding box center [477, 217] width 100 height 16
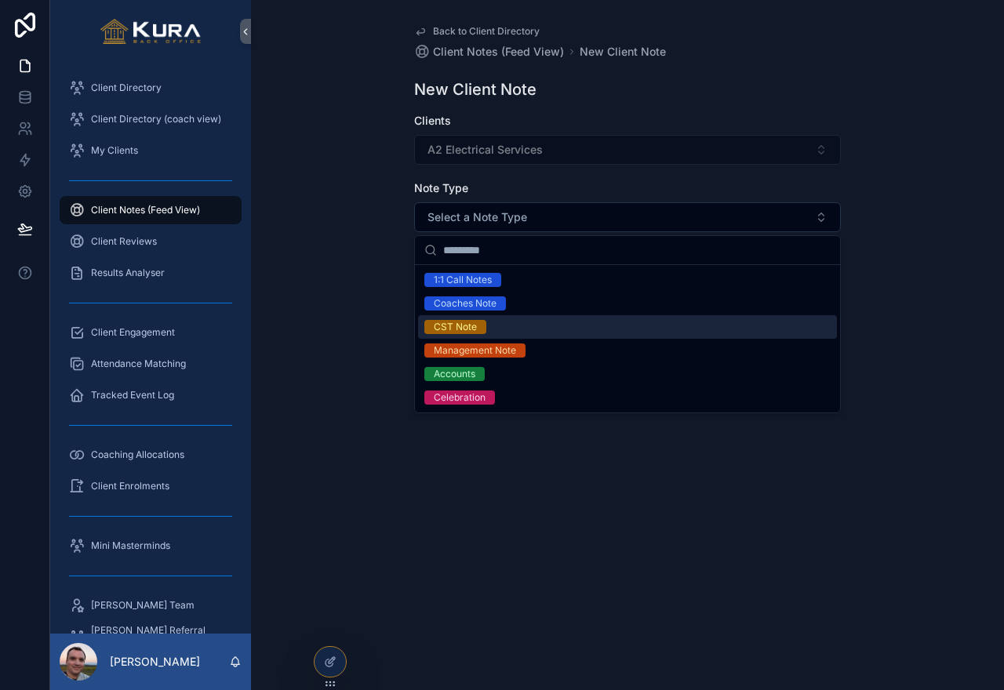
click at [438, 324] on div "CST Note" at bounding box center [455, 327] width 43 height 14
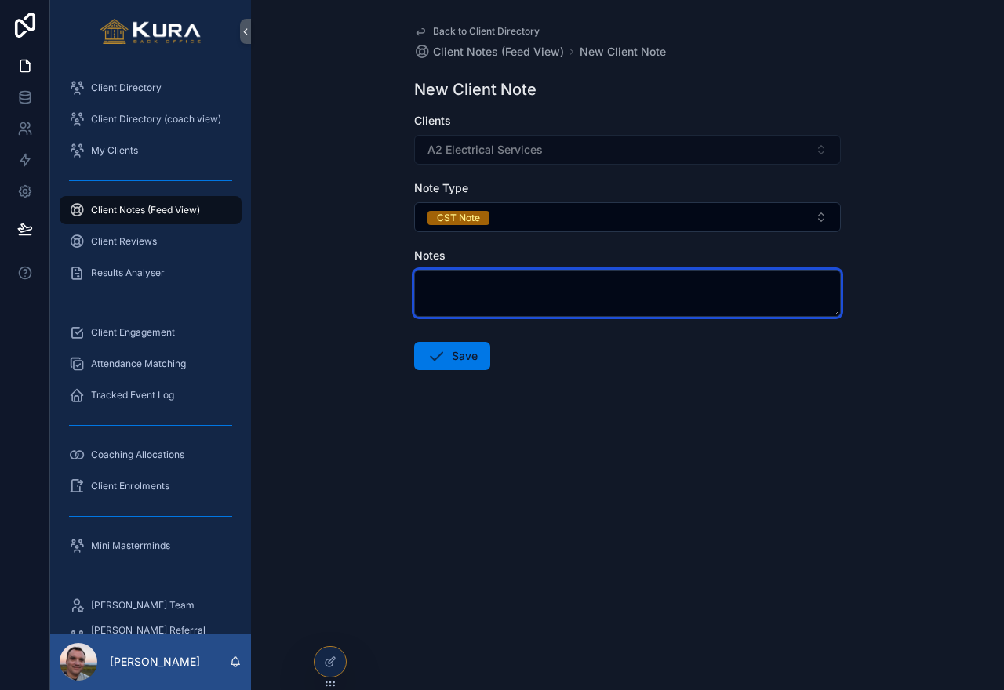
click at [472, 287] on textarea "scrollable content" at bounding box center [627, 293] width 427 height 47
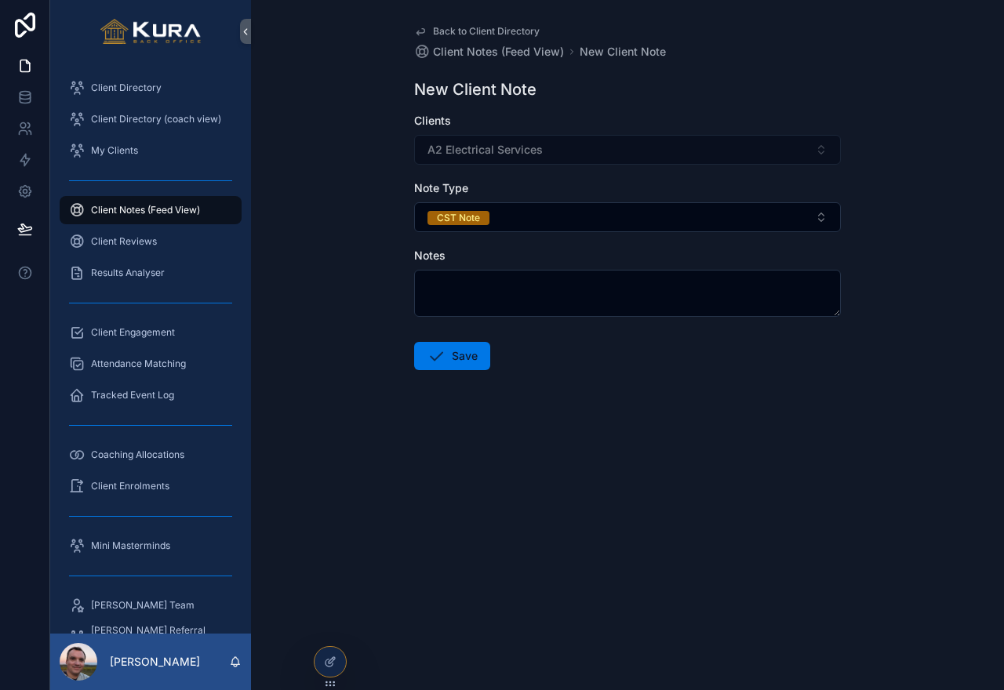
click at [165, 213] on span "Client Notes (Feed View)" at bounding box center [145, 210] width 109 height 13
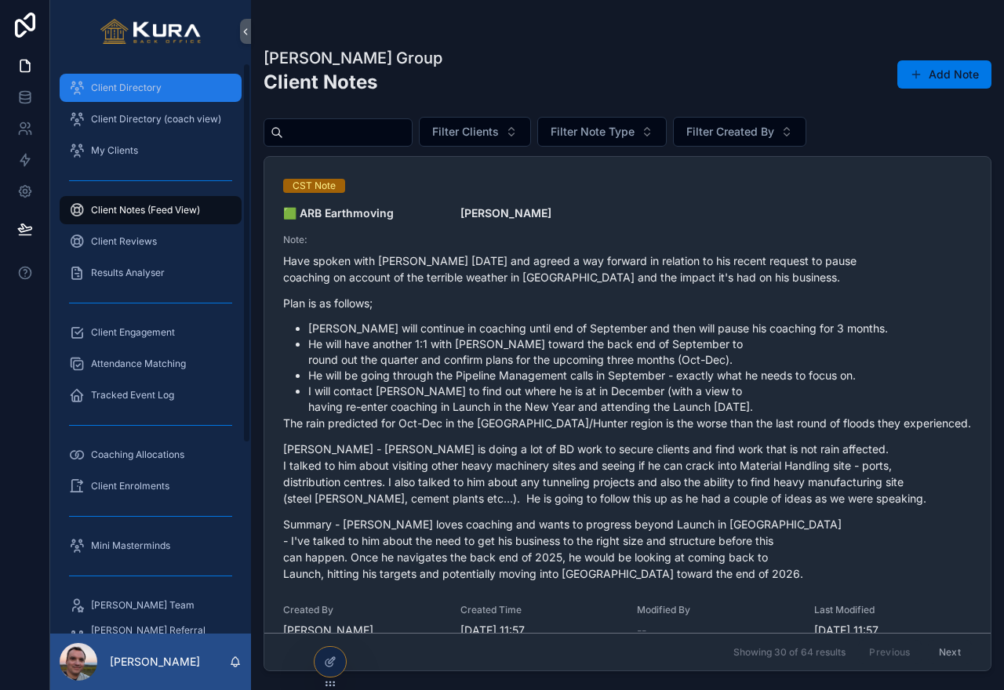
click at [119, 88] on span "Client Directory" at bounding box center [126, 88] width 71 height 13
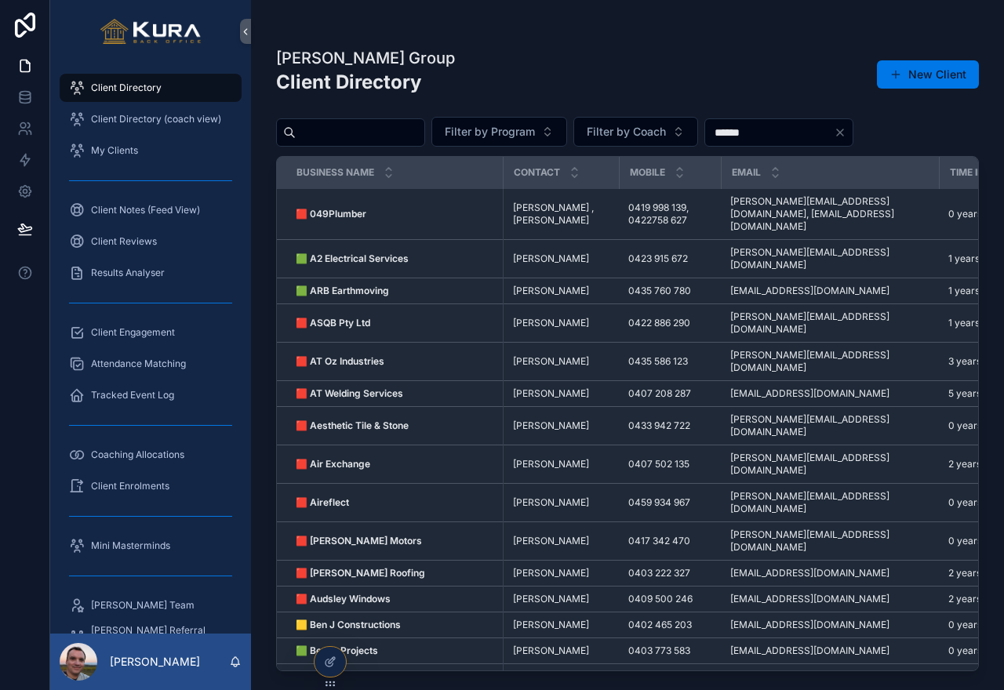
click at [26, 420] on div at bounding box center [25, 345] width 50 height 690
